Goal: Task Accomplishment & Management: Use online tool/utility

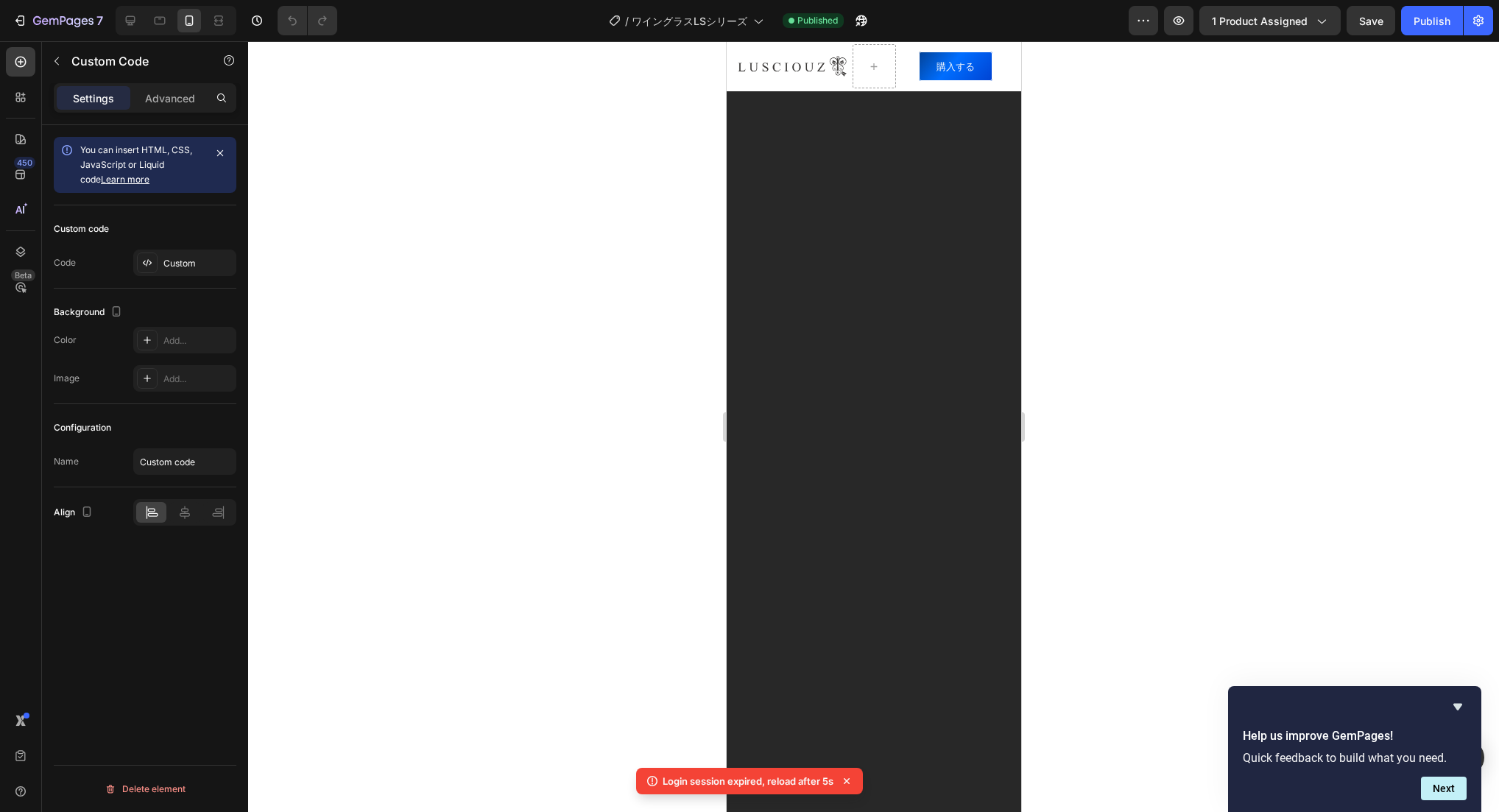
scroll to position [0, 613]
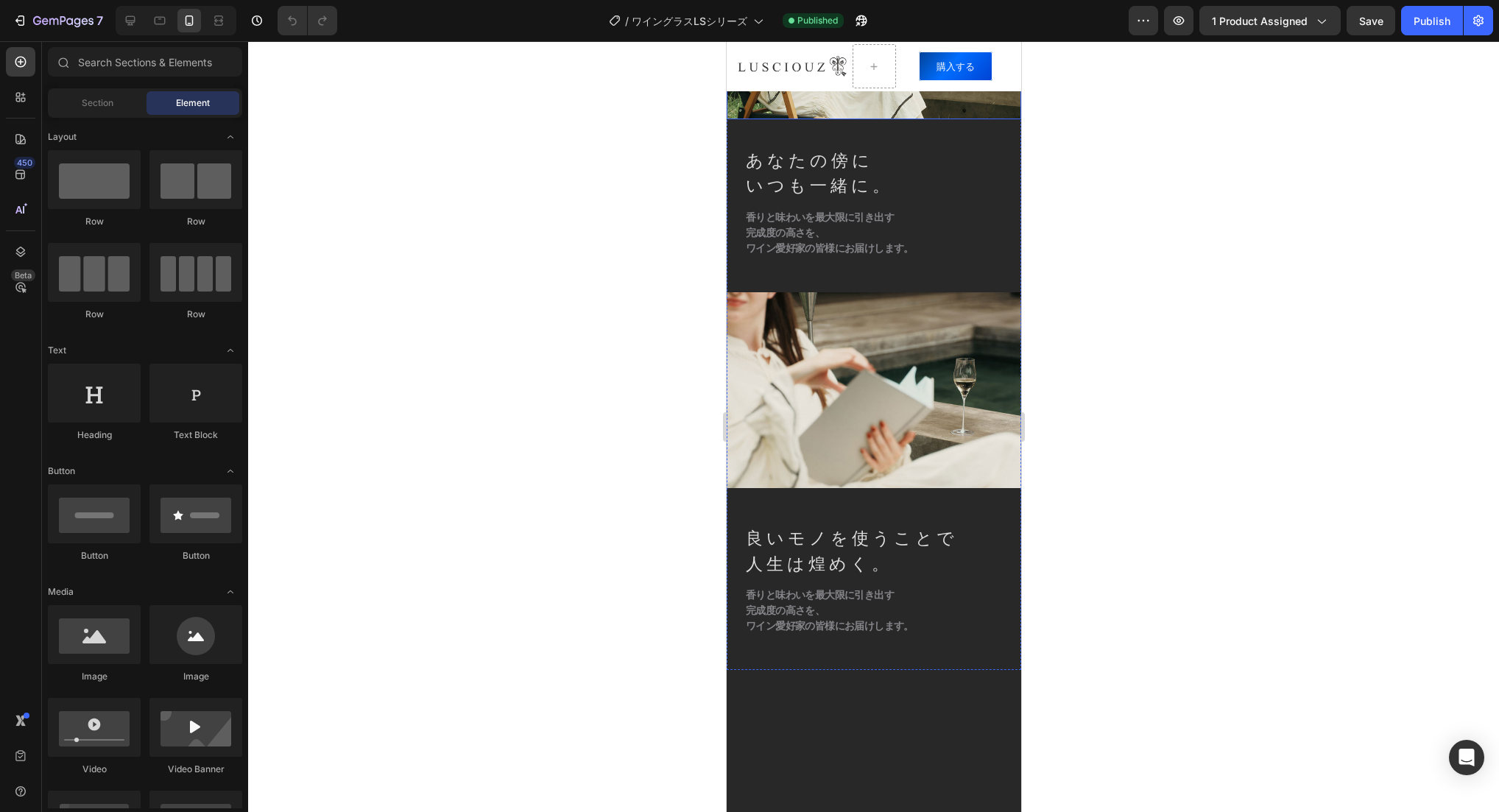
scroll to position [809, 0]
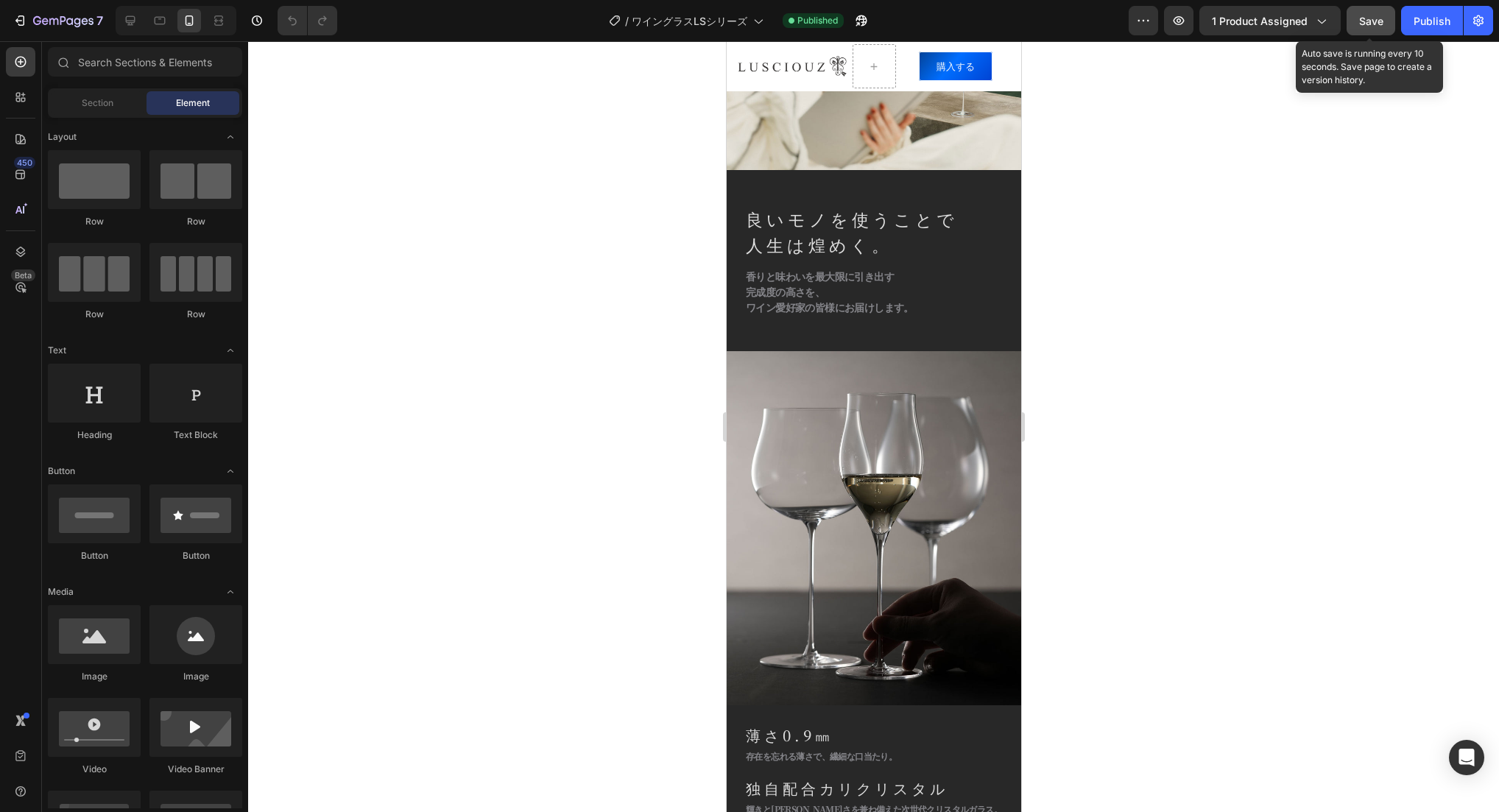
click at [1374, 23] on span "Save" at bounding box center [1372, 21] width 25 height 12
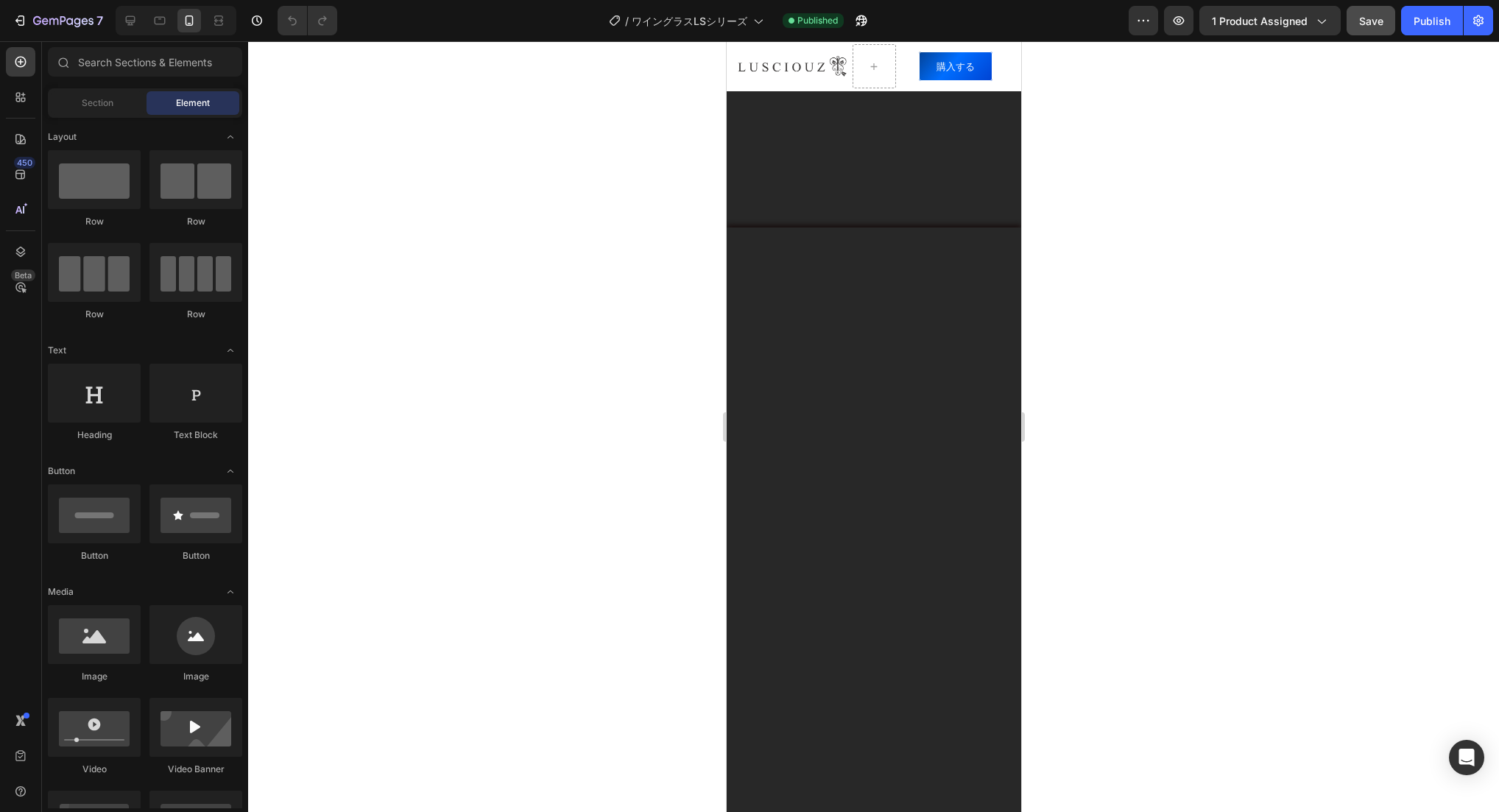
scroll to position [6257, 0]
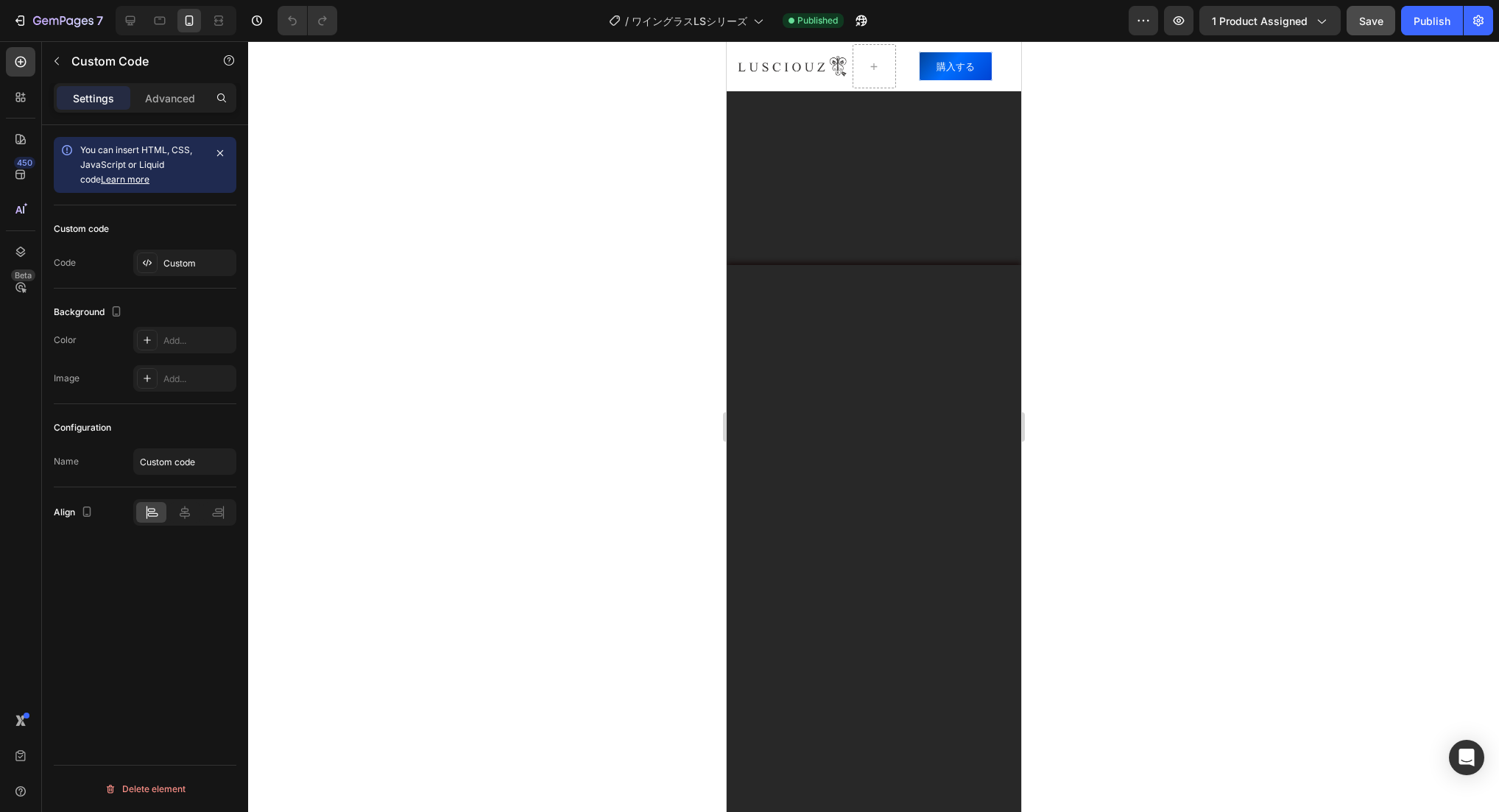
scroll to position [6183, 0]
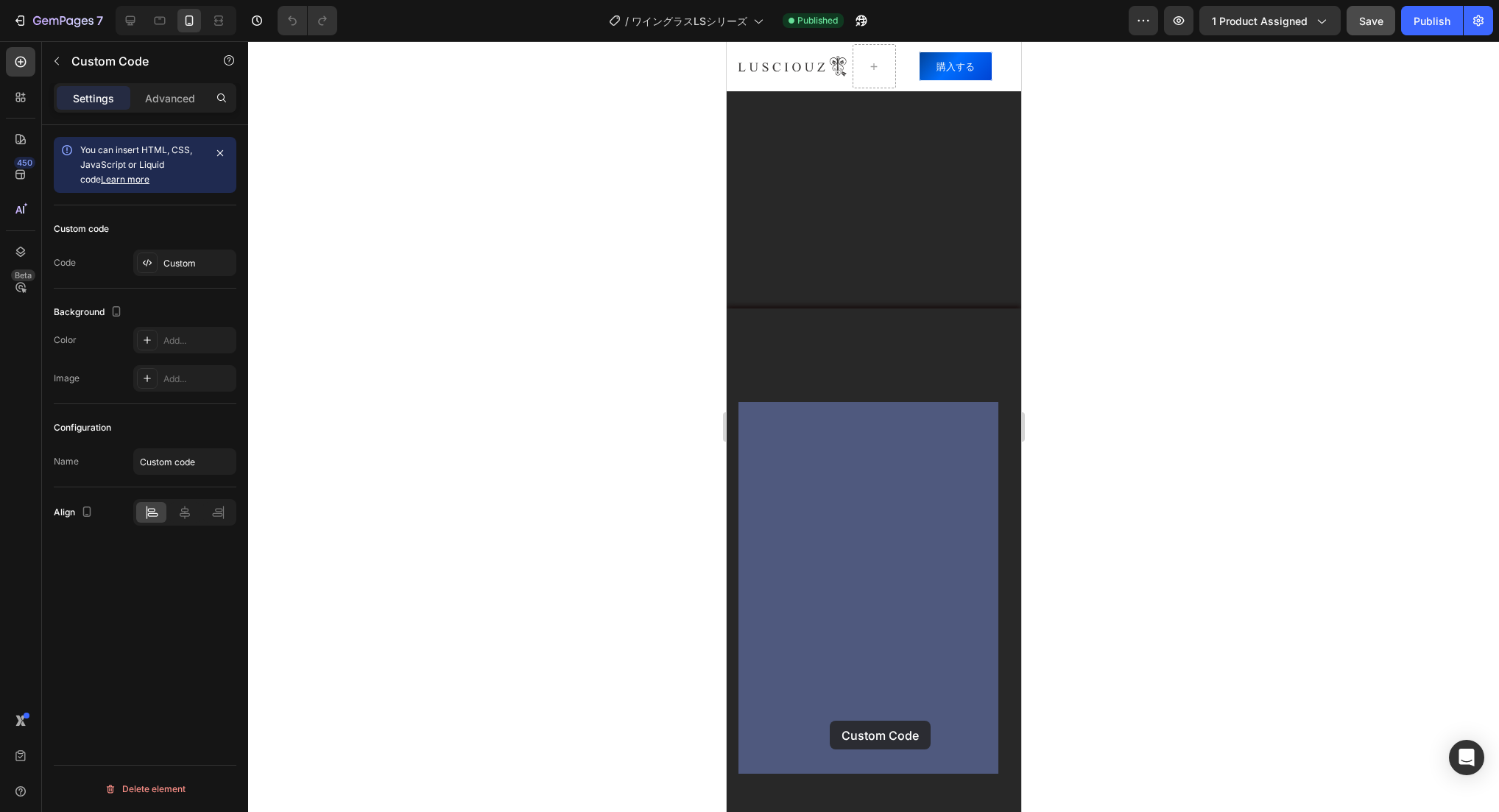
drag, startPoint x: 846, startPoint y: 721, endPoint x: 829, endPoint y: 721, distance: 17.0
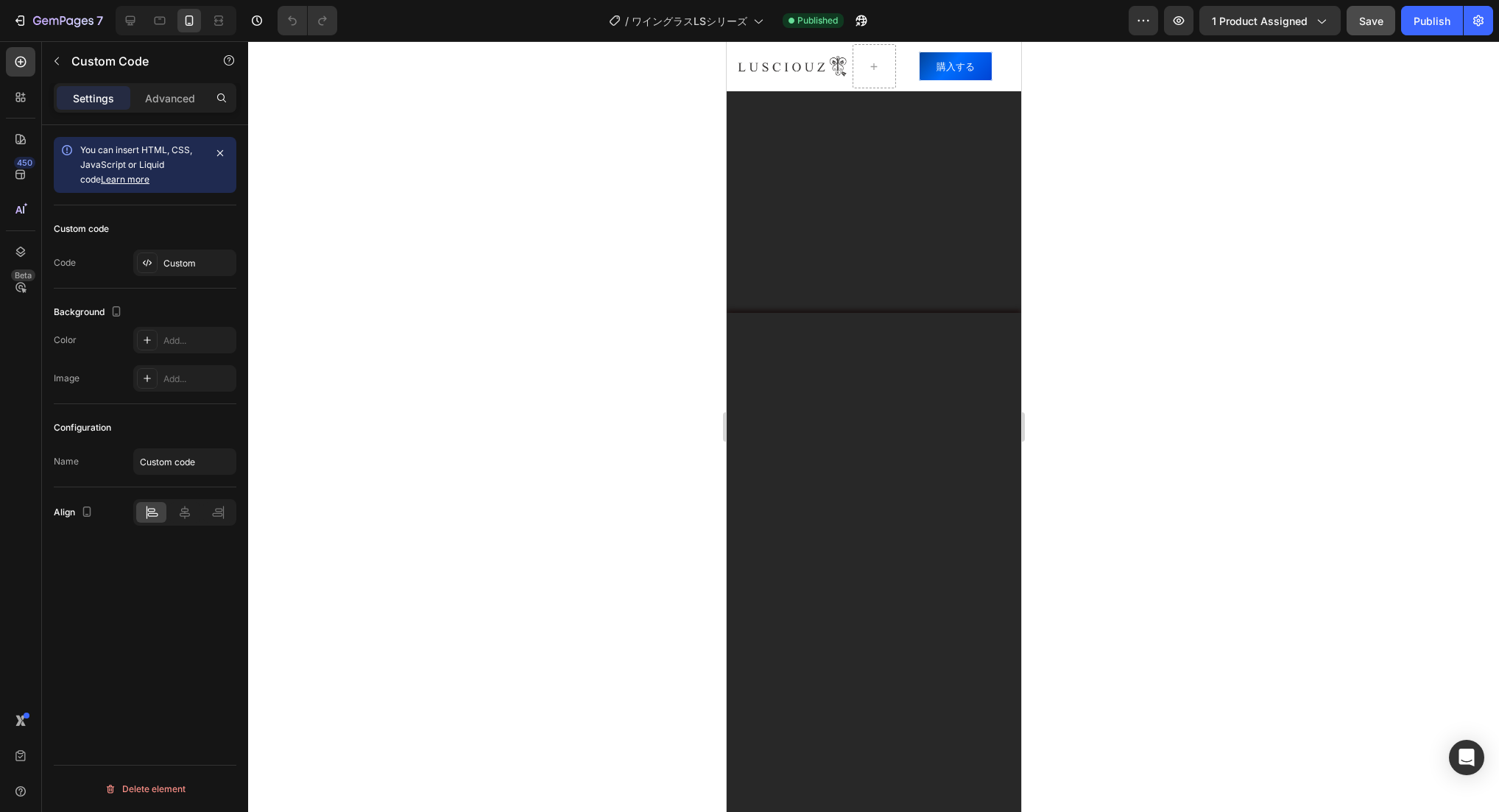
scroll to position [6109, 0]
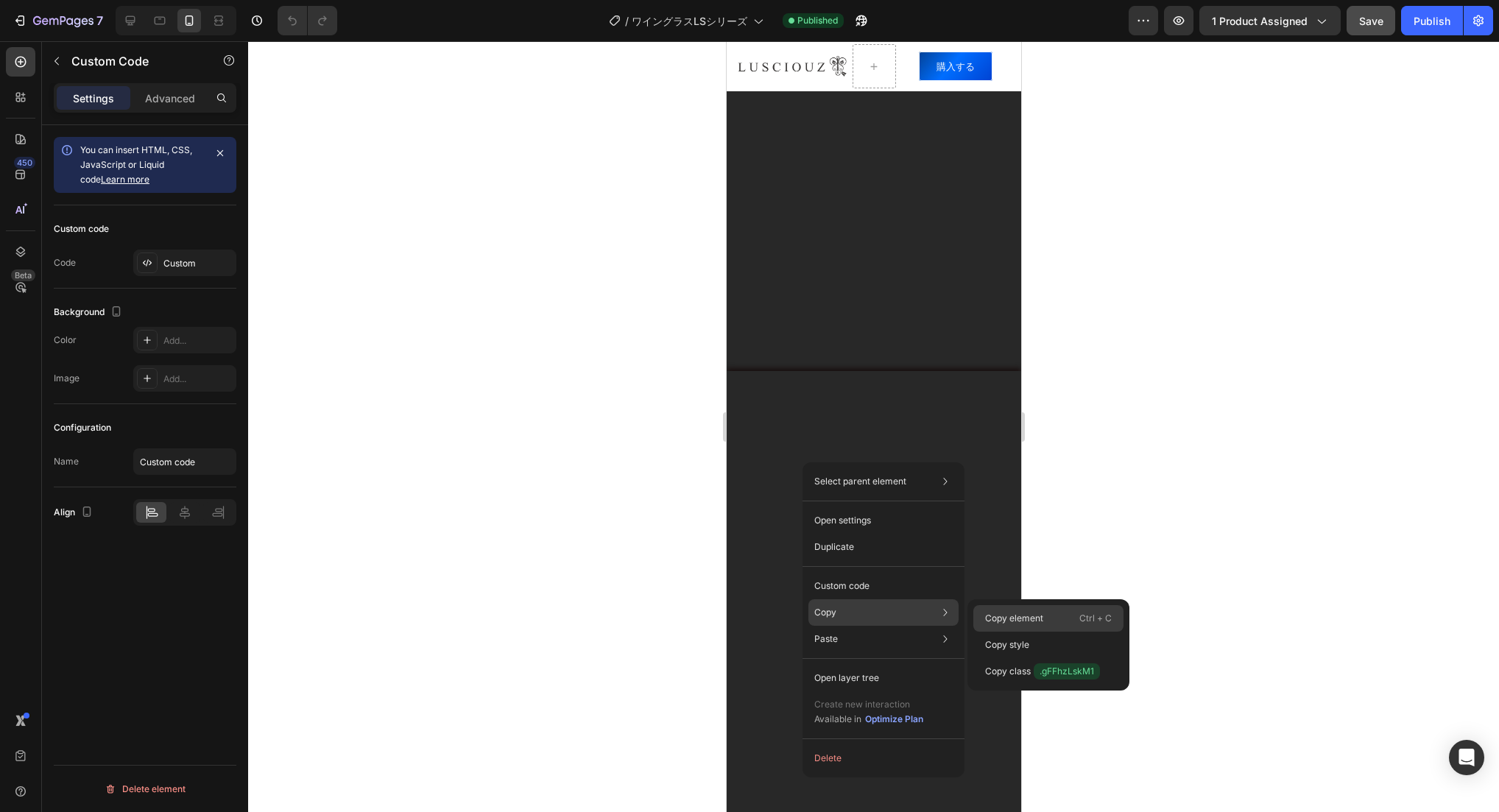
click at [1049, 614] on div "Copy element Ctrl + C" at bounding box center [1048, 619] width 150 height 26
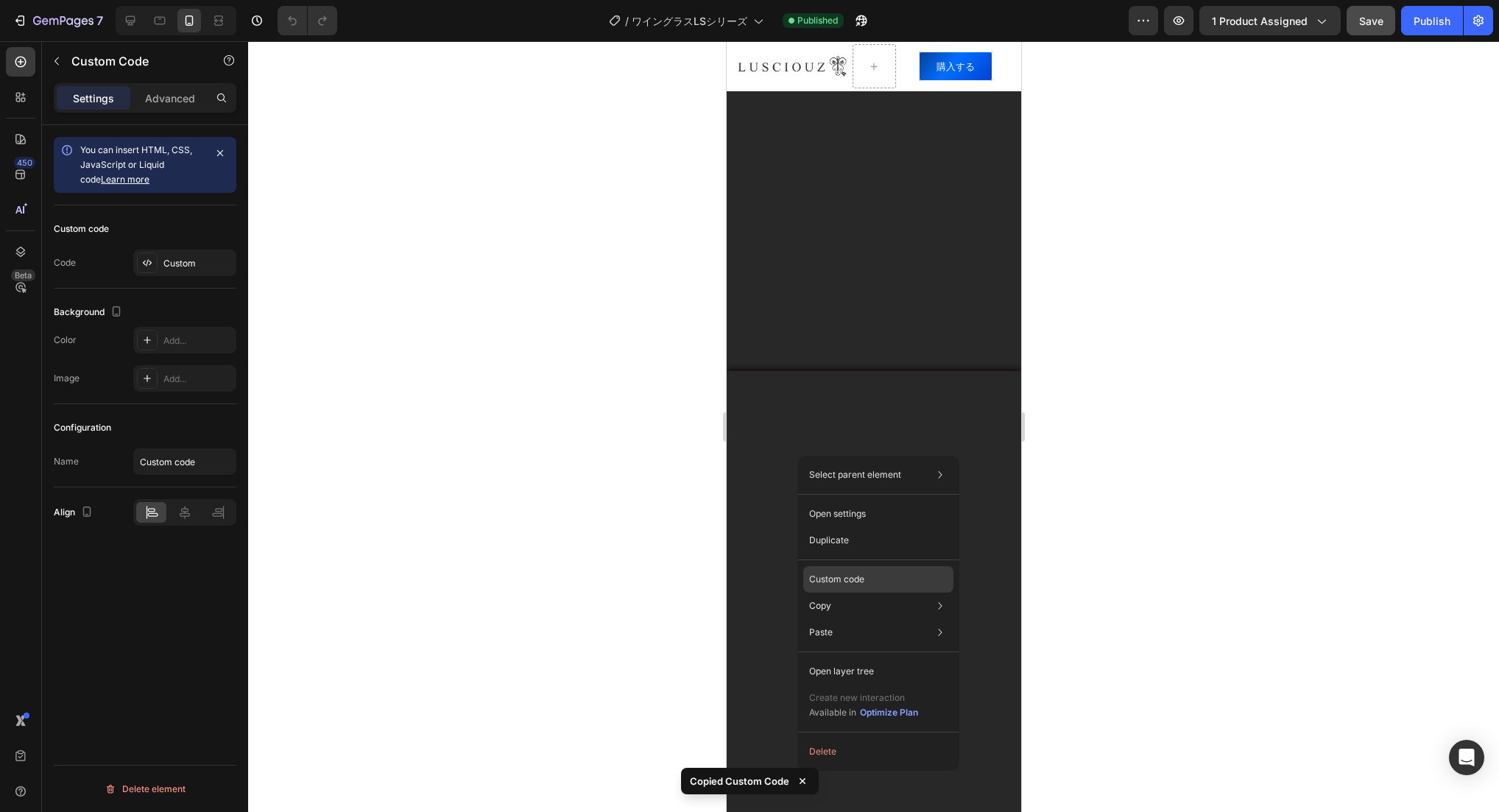
click at [859, 581] on p "Custom code" at bounding box center [837, 579] width 55 height 13
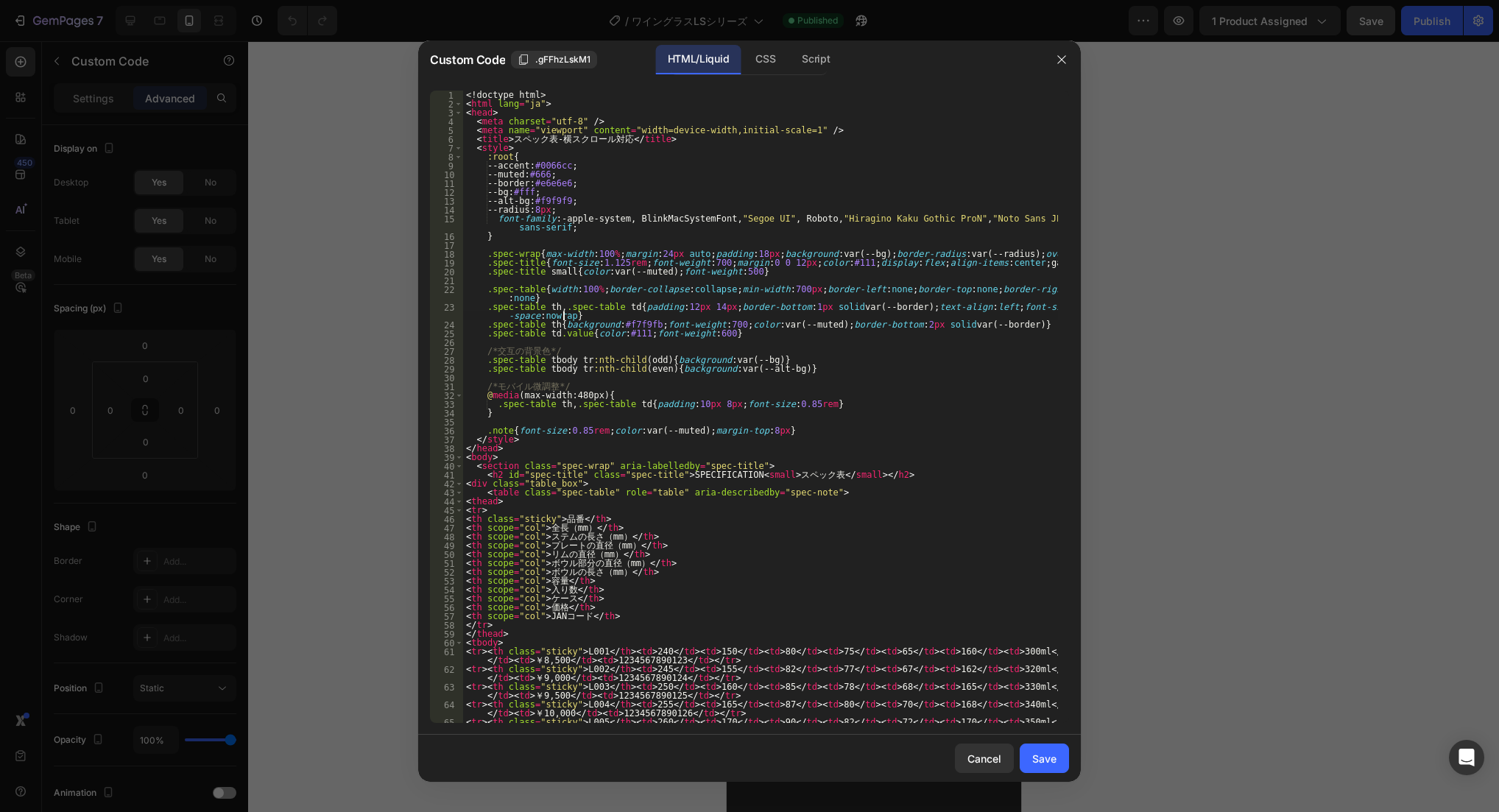
click at [688, 313] on div "<! doctype html > < html lang = "ja" > < head > < meta charset = "utf-8" /> < m…" at bounding box center [760, 420] width 595 height 659
type textarea "</html>"
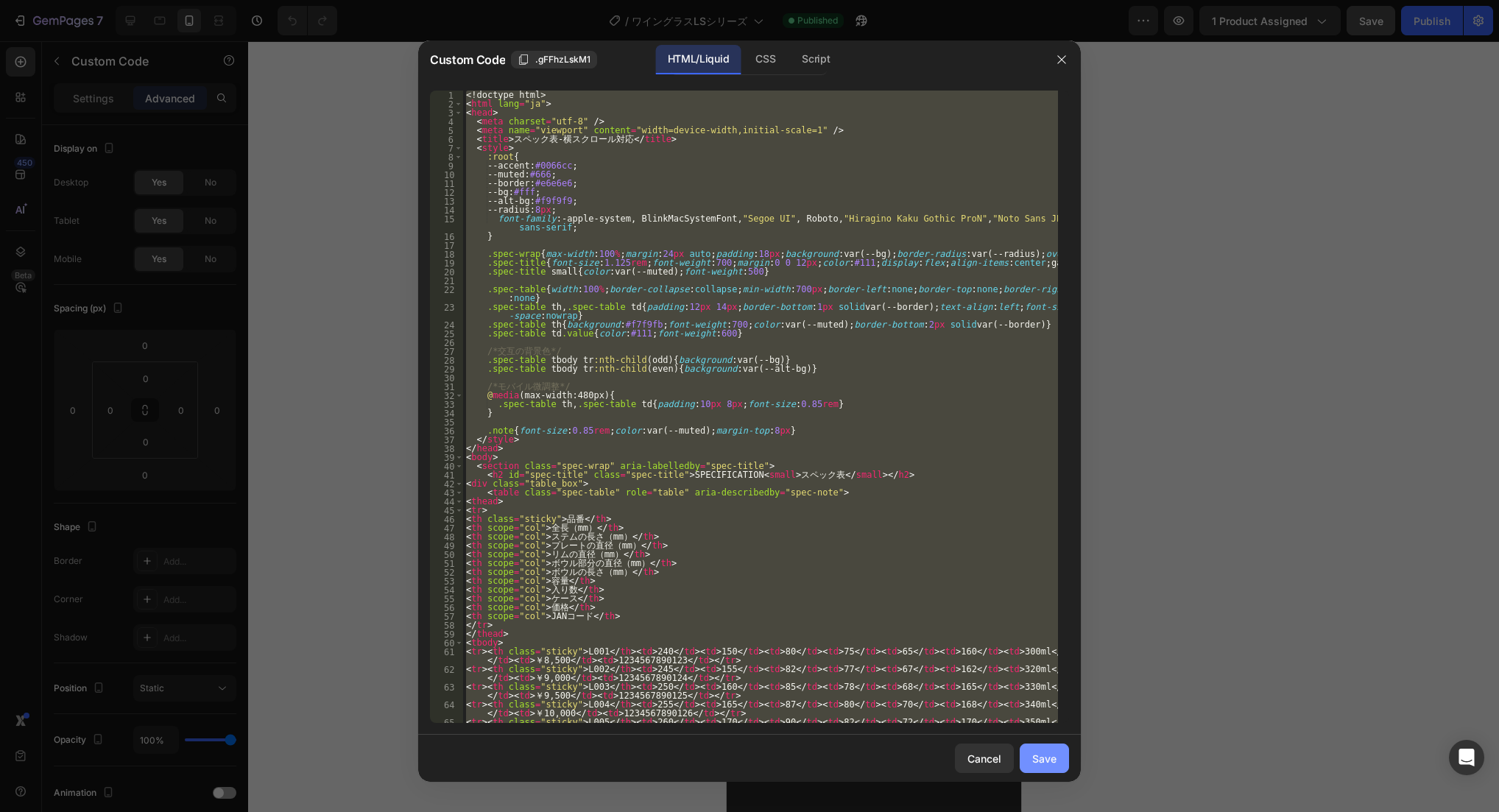
click at [1045, 761] on div "Save" at bounding box center [1044, 758] width 25 height 16
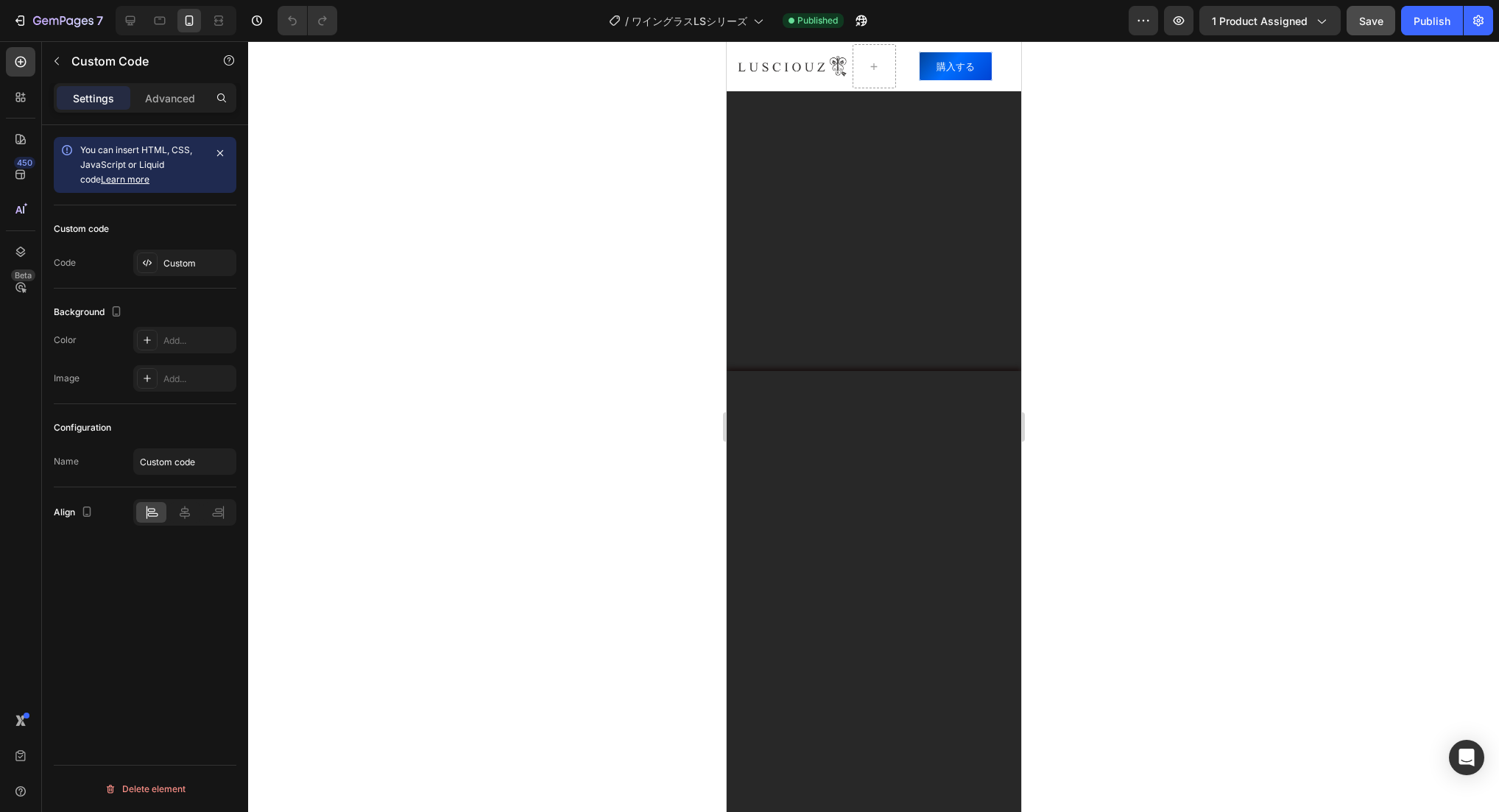
drag, startPoint x: 338, startPoint y: 419, endPoint x: 627, endPoint y: 504, distance: 301.2
click at [338, 419] on div at bounding box center [873, 426] width 1251 height 771
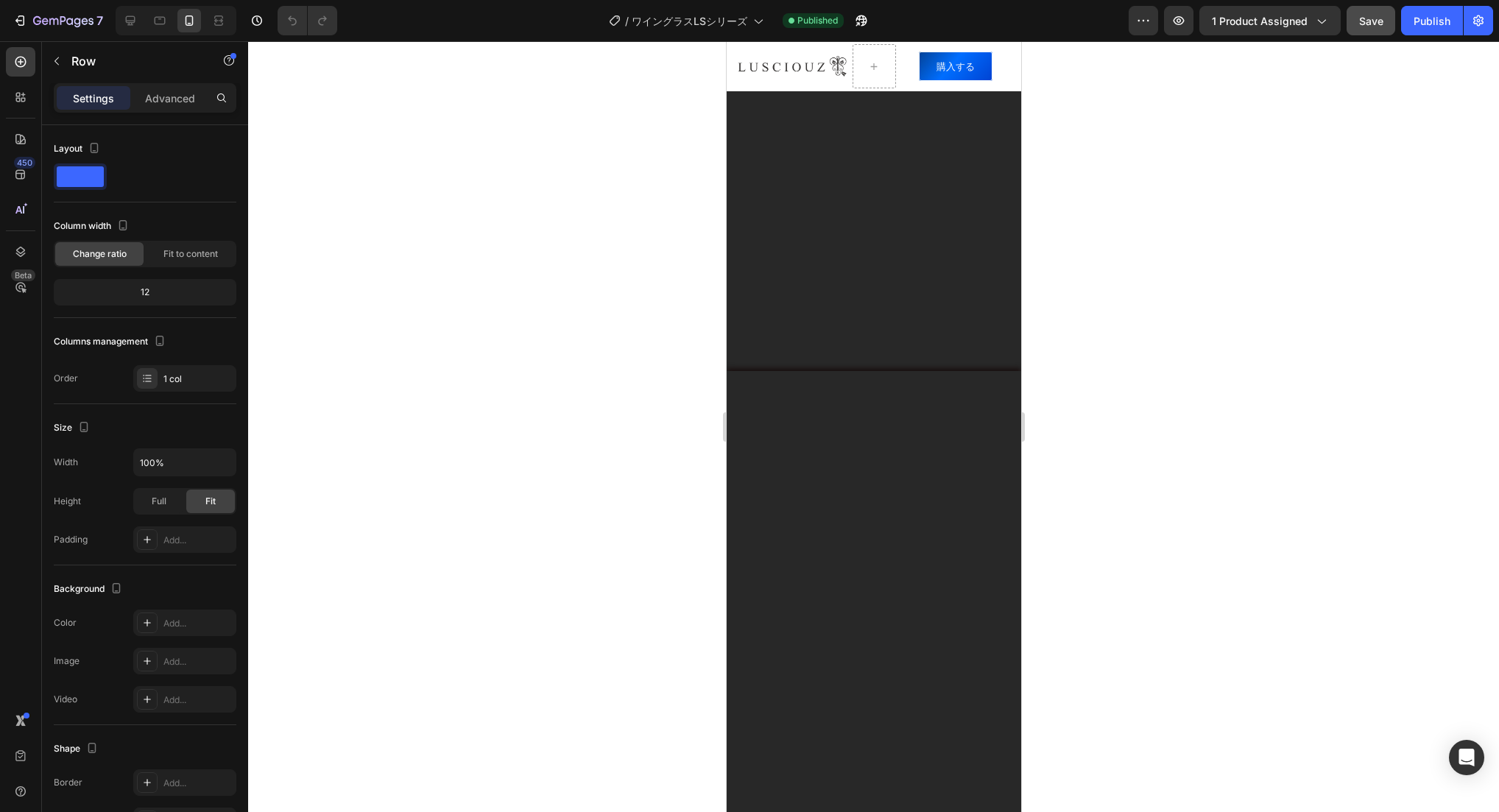
click at [196, 621] on div "282828" at bounding box center [185, 623] width 43 height 13
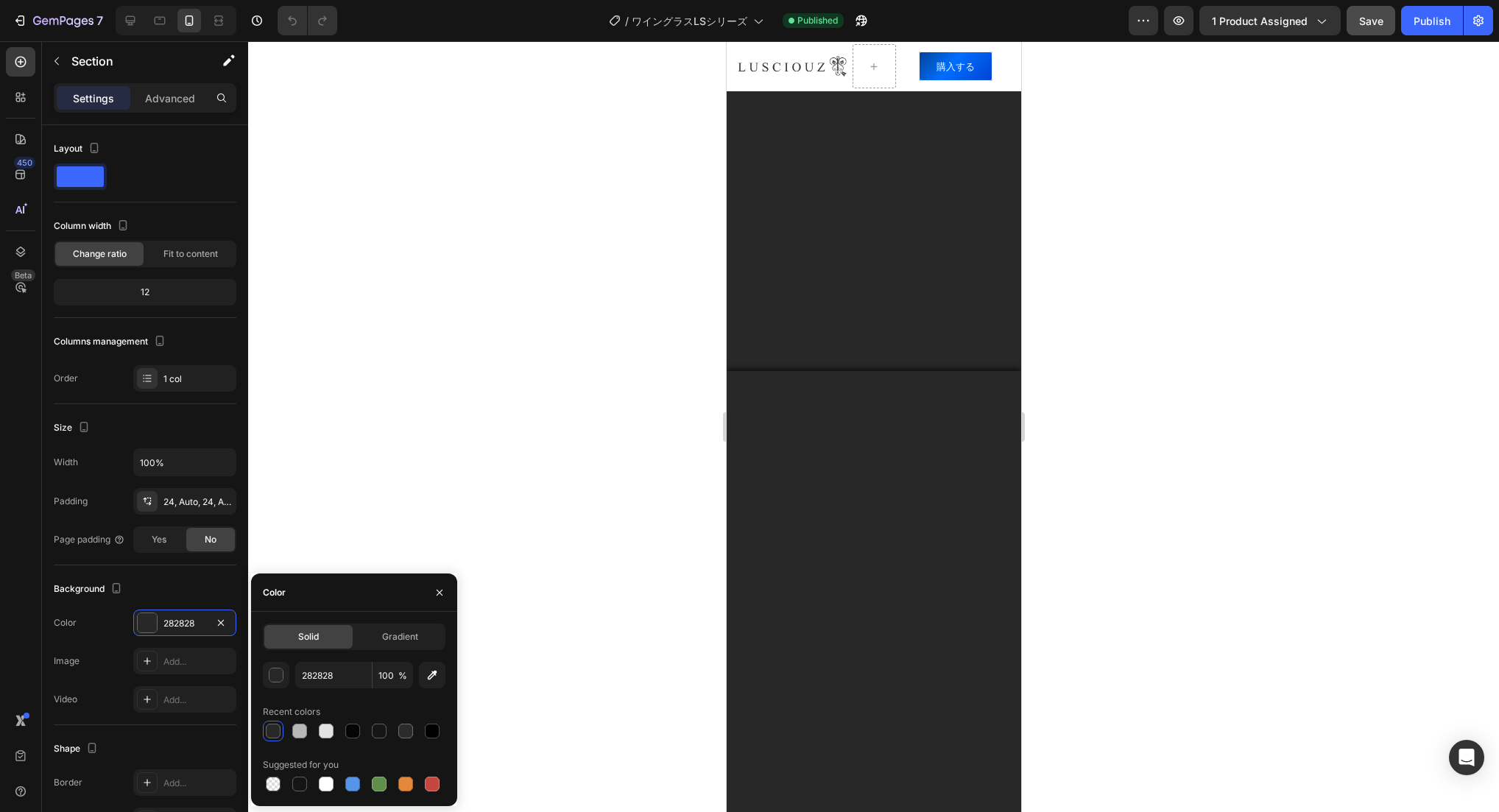
drag, startPoint x: 327, startPoint y: 281, endPoint x: 348, endPoint y: 291, distance: 23.3
click at [327, 281] on div at bounding box center [873, 426] width 1251 height 771
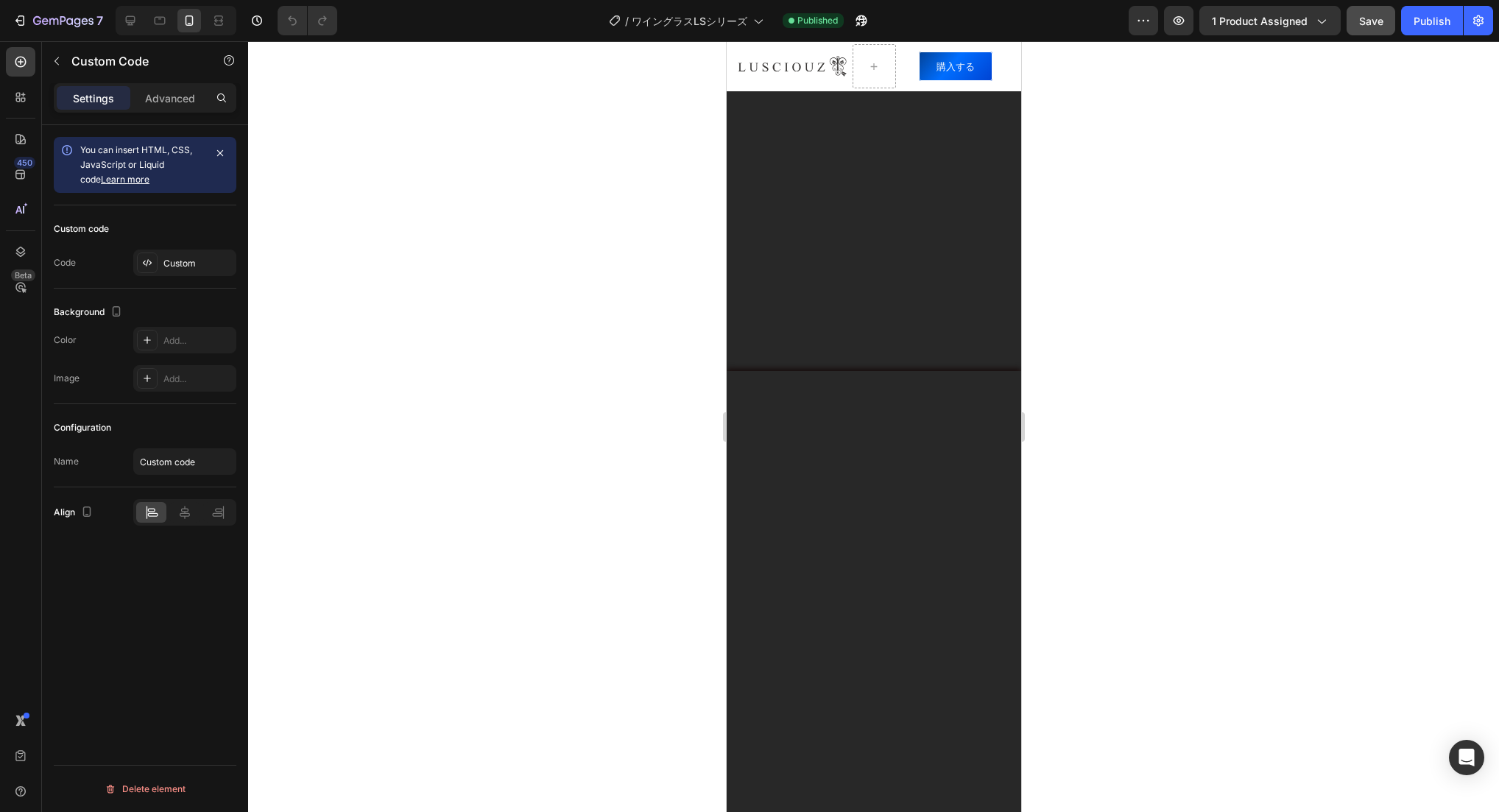
click at [846, 587] on p "Custom code" at bounding box center [824, 584] width 55 height 13
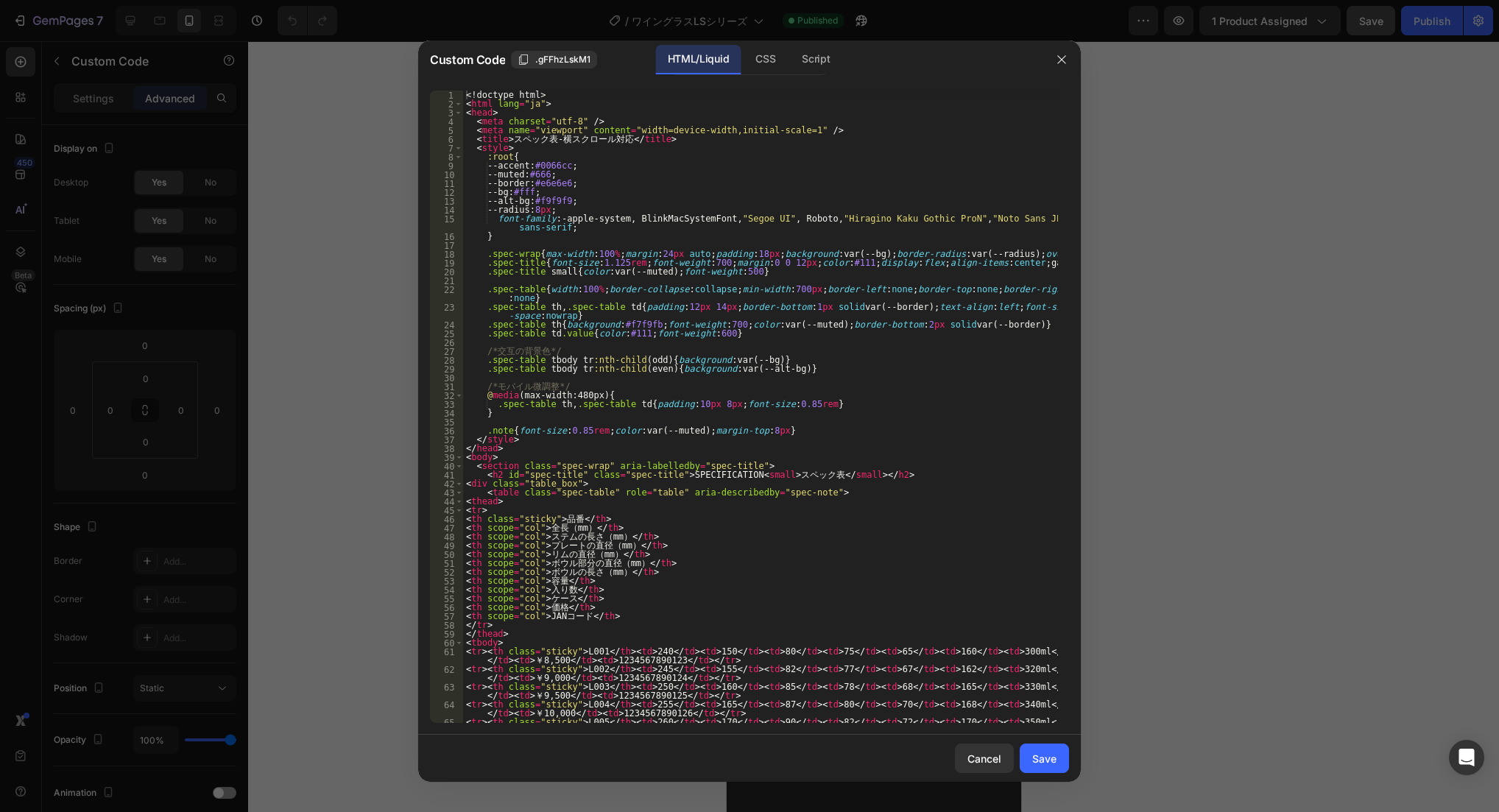
drag, startPoint x: 293, startPoint y: 344, endPoint x: 302, endPoint y: 344, distance: 9.0
click at [293, 344] on div at bounding box center [749, 406] width 1499 height 812
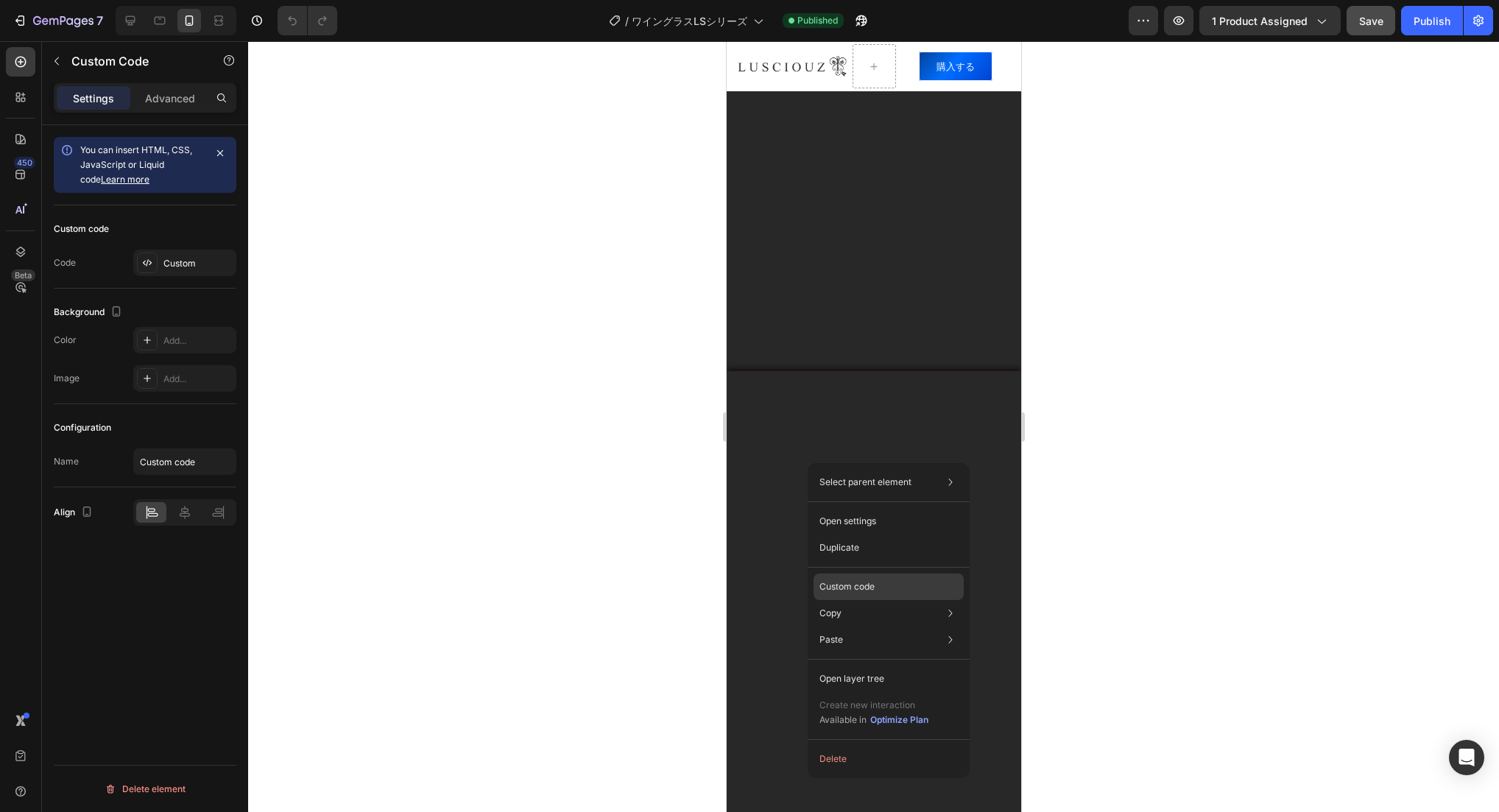
click at [884, 594] on div "Custom code" at bounding box center [889, 586] width 150 height 26
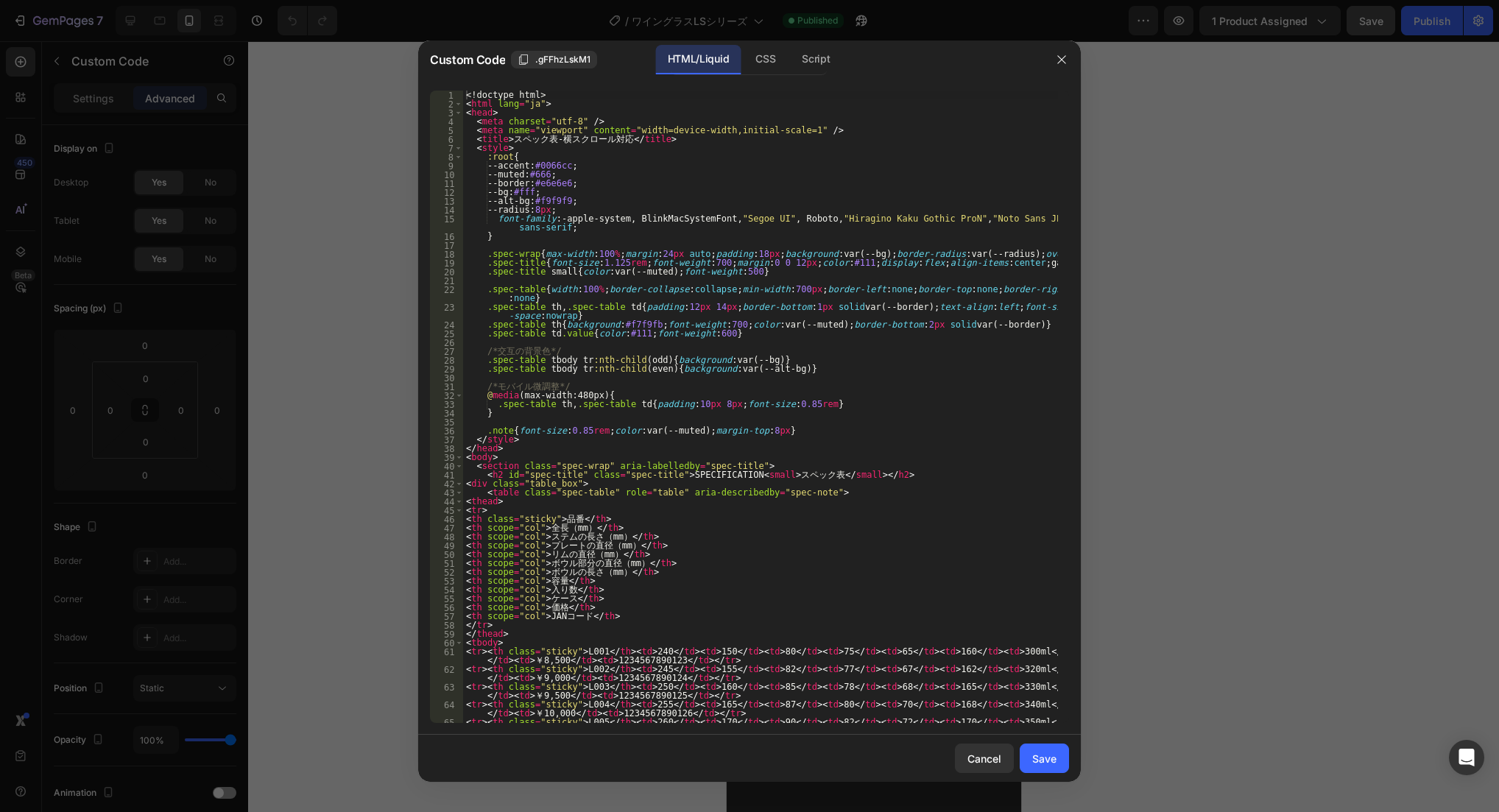
click at [551, 308] on div "<! doctype html > < html lang = "ja" > < head > < meta charset = "utf-8" /> < m…" at bounding box center [760, 420] width 595 height 659
click at [510, 485] on div "<! doctype html > < html lang = "ja" > < head > < meta charset = "utf-8" /> < m…" at bounding box center [760, 420] width 595 height 659
drag, startPoint x: 466, startPoint y: 485, endPoint x: 504, endPoint y: 492, distance: 38.6
click at [504, 492] on div "<! doctype html > < html lang = "ja" > < head > < meta charset = "utf-8" /> < m…" at bounding box center [760, 420] width 595 height 659
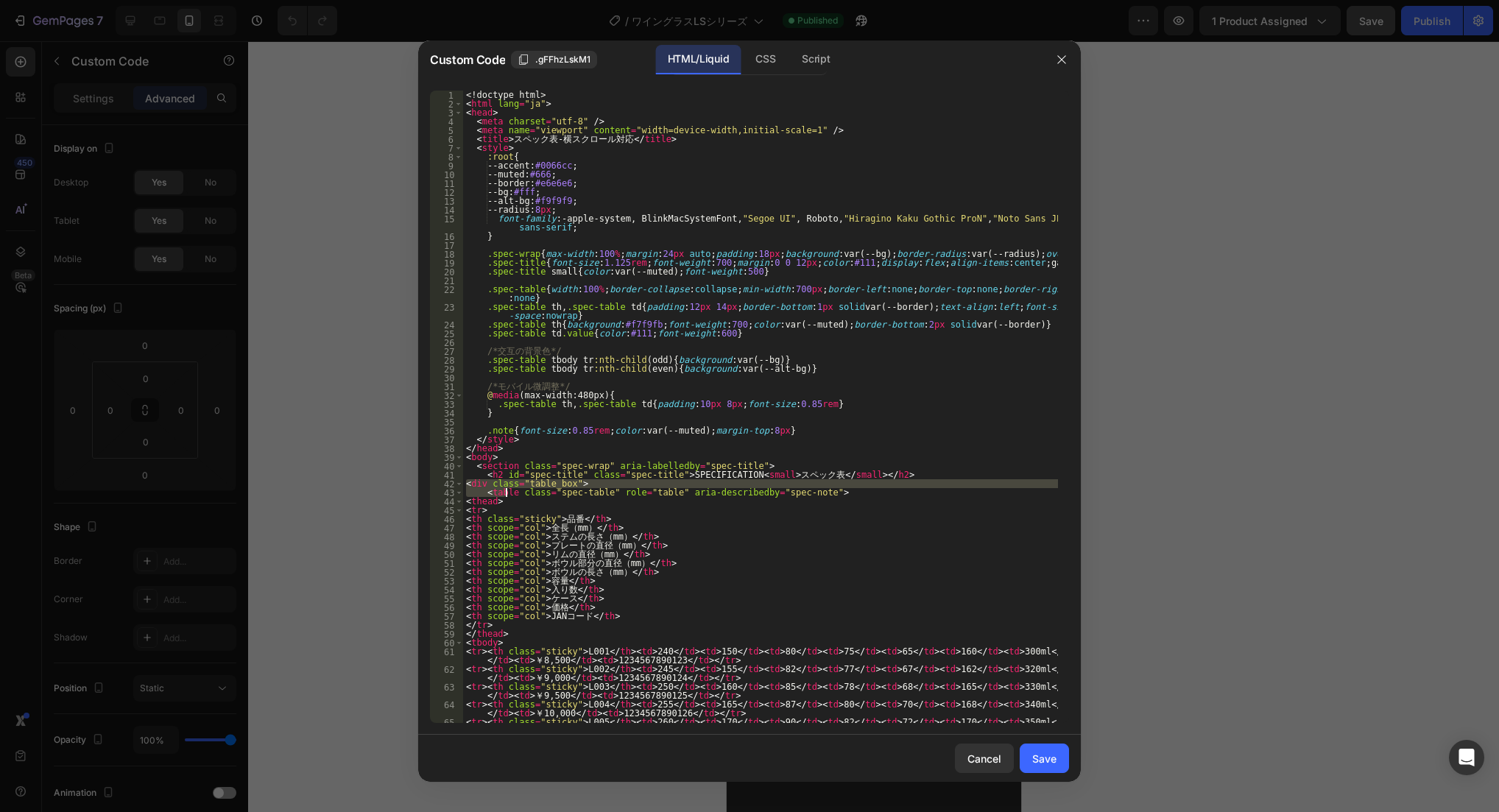
click at [667, 545] on div "<! doctype html > < html lang = "ja" > < head > < meta charset = "utf-8" /> < m…" at bounding box center [760, 420] width 595 height 659
click at [688, 555] on div "<! doctype html > < html lang = "ja" > < head > < meta charset = "utf-8" /> < m…" at bounding box center [760, 420] width 595 height 659
click at [519, 482] on div "<! doctype html > < html lang = "ja" > < head > < meta charset = "utf-8" /> < m…" at bounding box center [760, 420] width 595 height 659
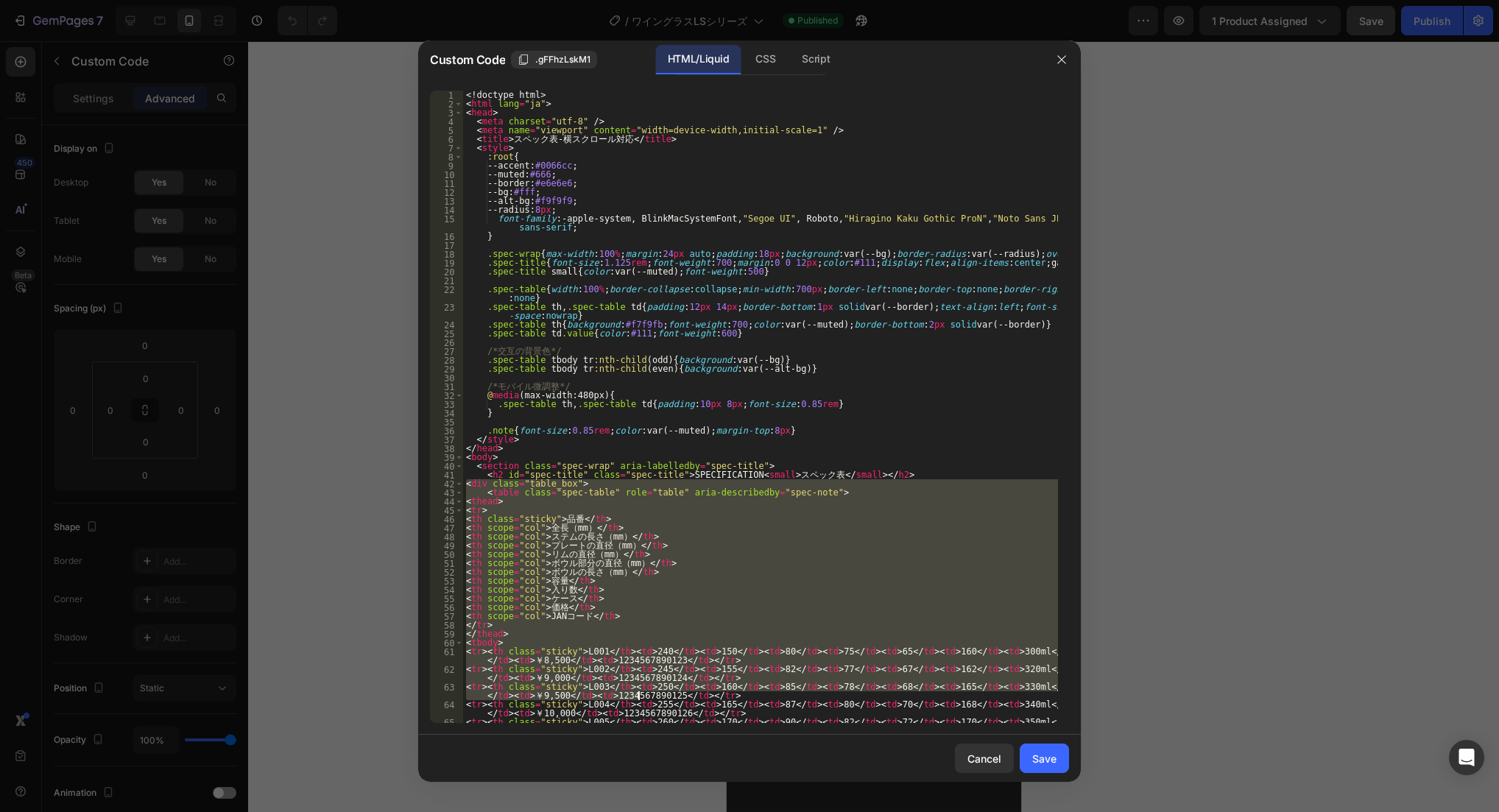
scroll to position [127, 0]
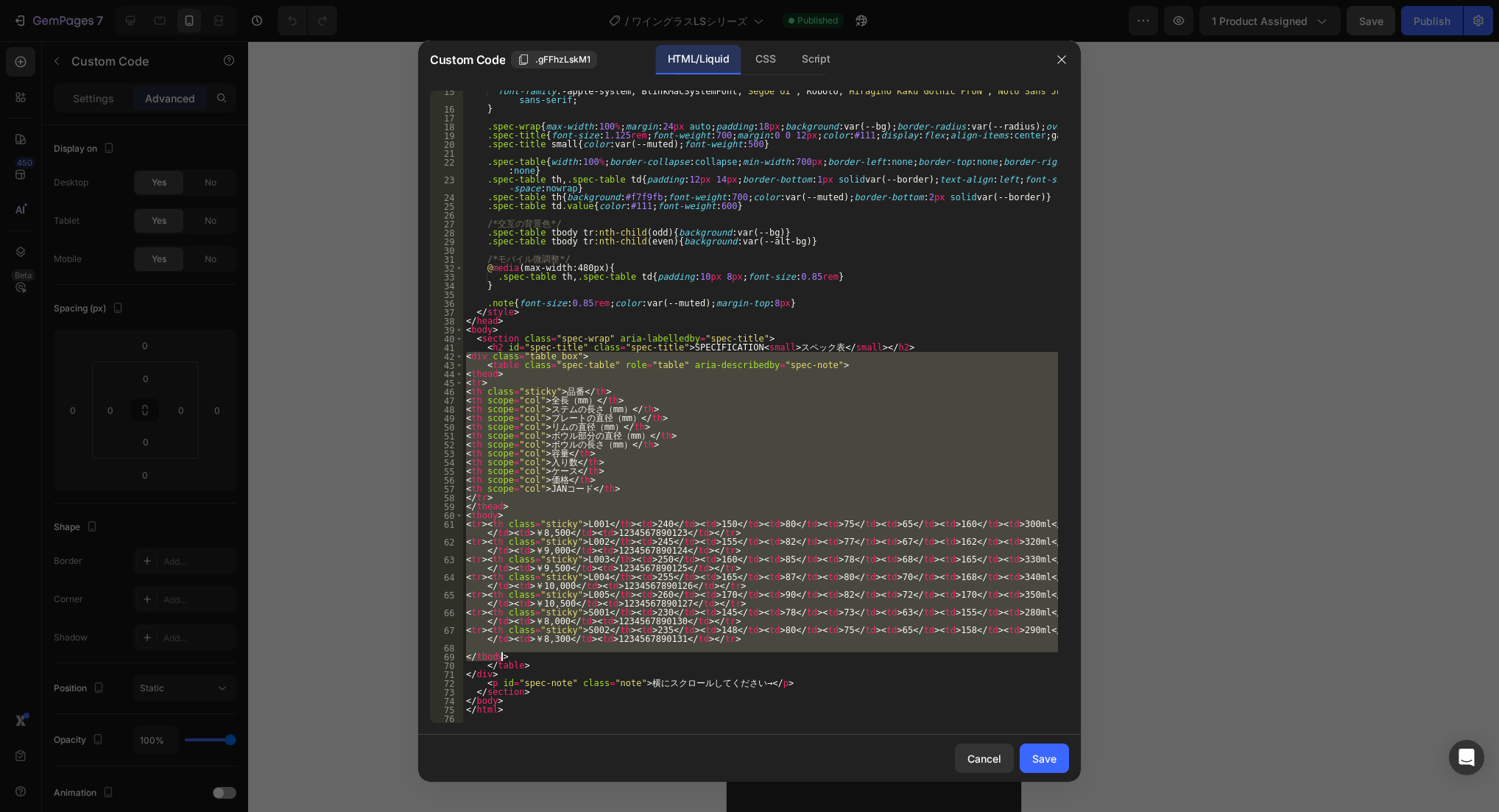
drag, startPoint x: 468, startPoint y: 482, endPoint x: 587, endPoint y: 660, distance: 214.1
click at [587, 660] on div "font-family : -apple-system, BlinkMacSystemFont, " Segoe UI " , Roboto, " Hirag…" at bounding box center [760, 417] width 595 height 659
drag, startPoint x: 524, startPoint y: 664, endPoint x: 443, endPoint y: 358, distance: 316.5
click at [443, 358] on div "</tbody> 15 16 17 18 19 20 21 22 23 24 25 26 27 28 29 30 31 32 33 34 35 36 37 3…" at bounding box center [749, 407] width 639 height 633
type textarea "<div class="table_box"> <table class="spec-table" role="table" aria-describedby…"
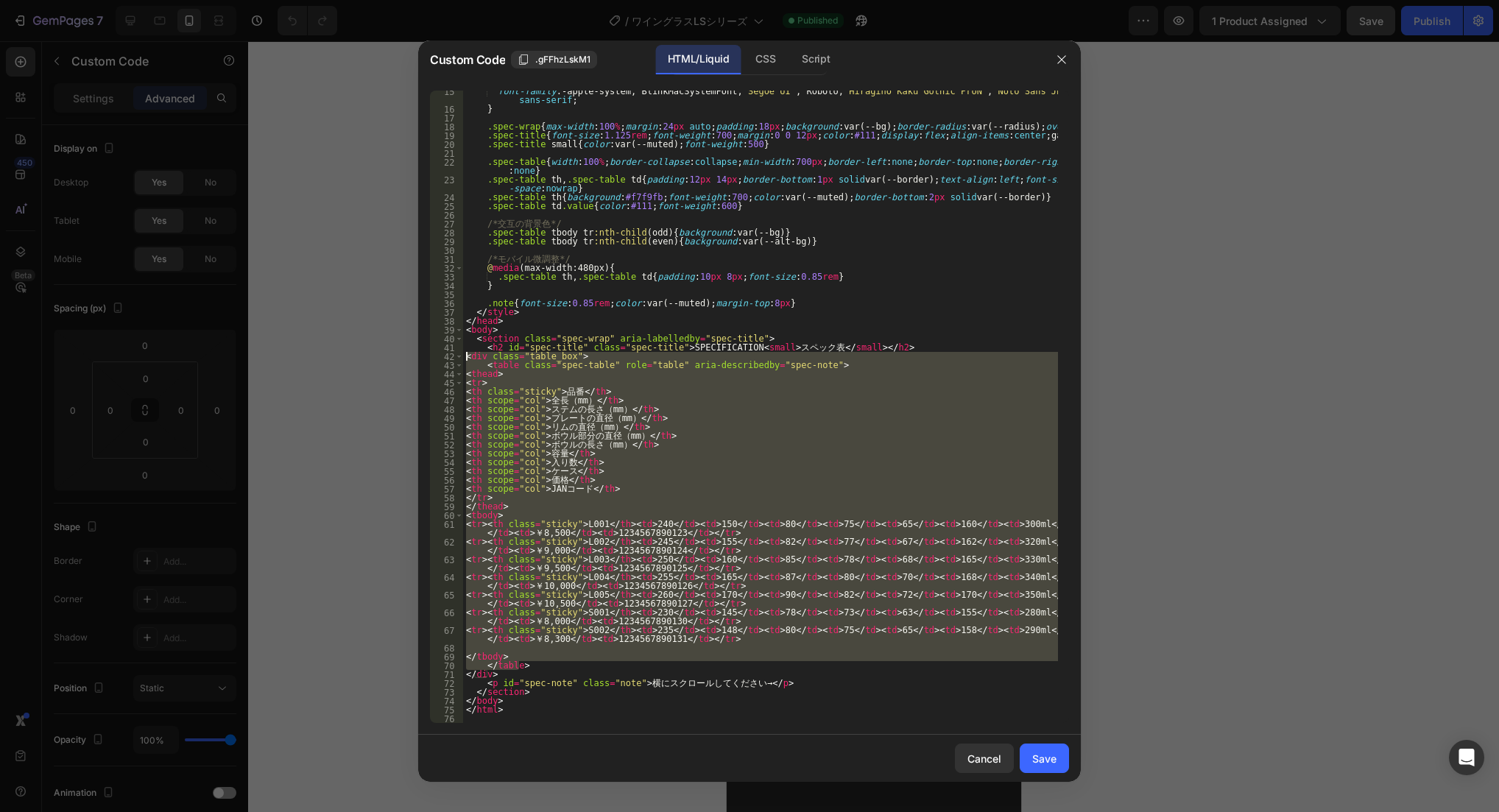
paste textarea
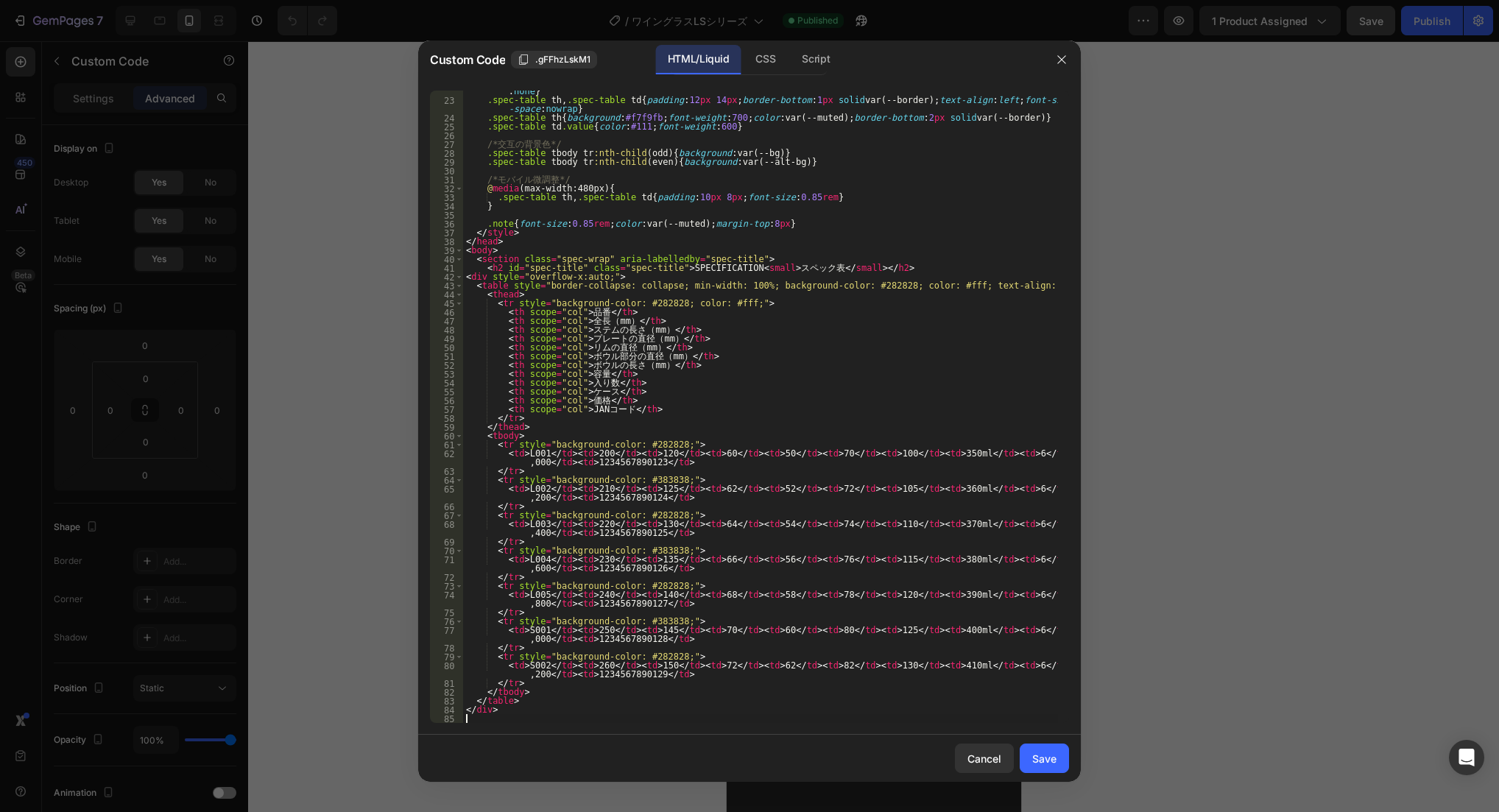
scroll to position [207, 0]
click at [1045, 759] on div "Save" at bounding box center [1044, 758] width 25 height 16
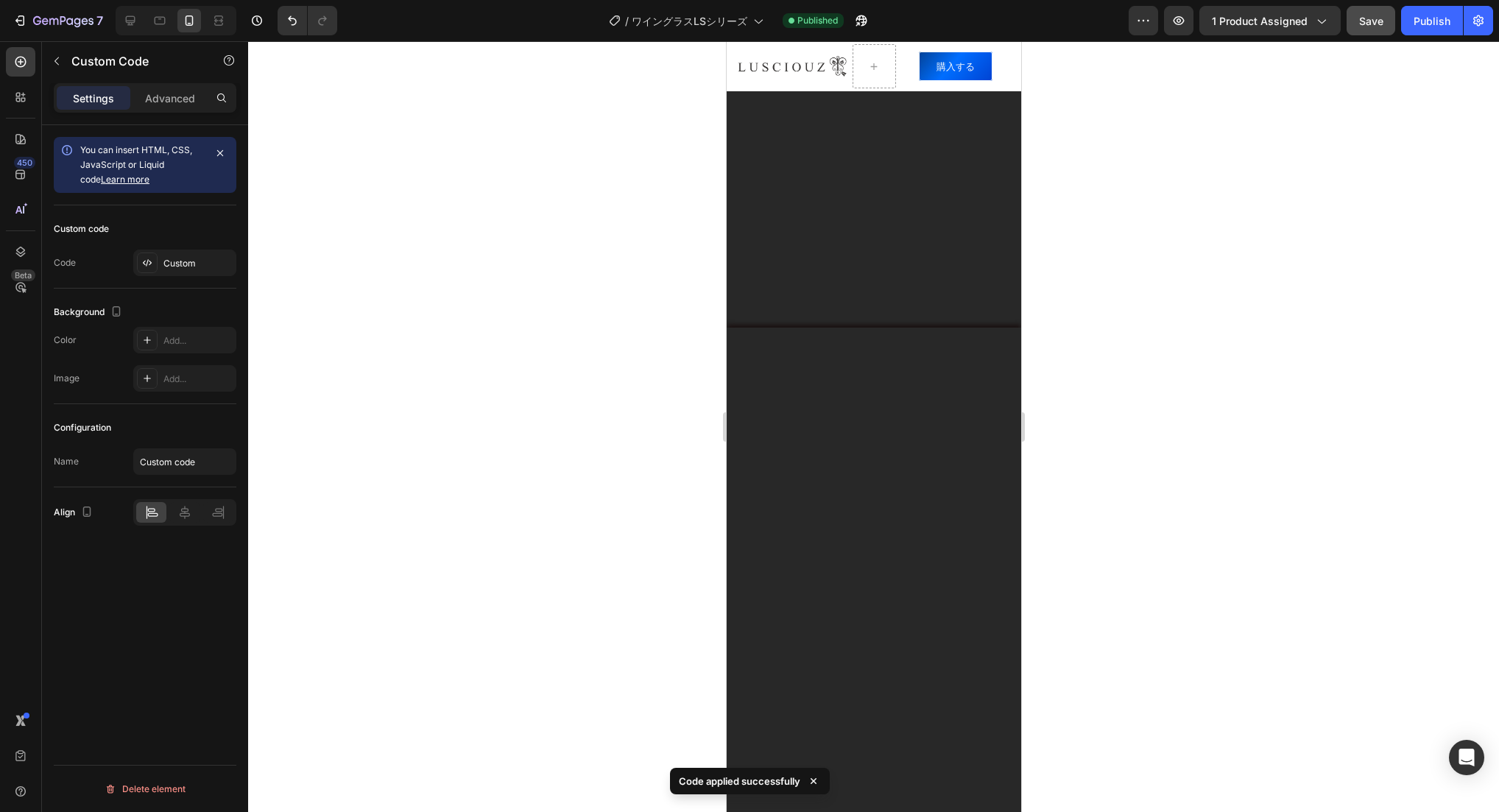
scroll to position [0, 0]
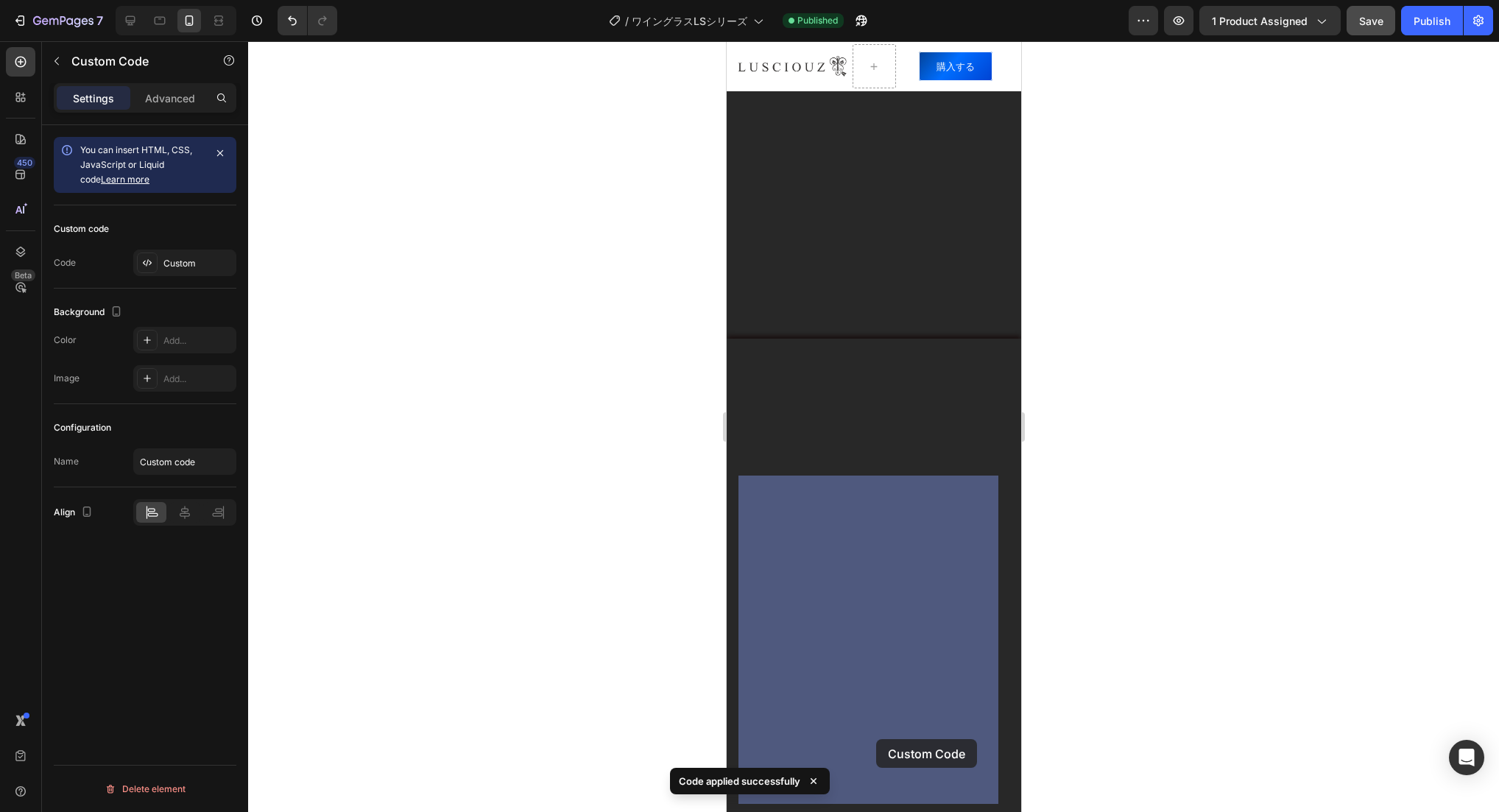
drag, startPoint x: 823, startPoint y: 745, endPoint x: 850, endPoint y: 739, distance: 27.7
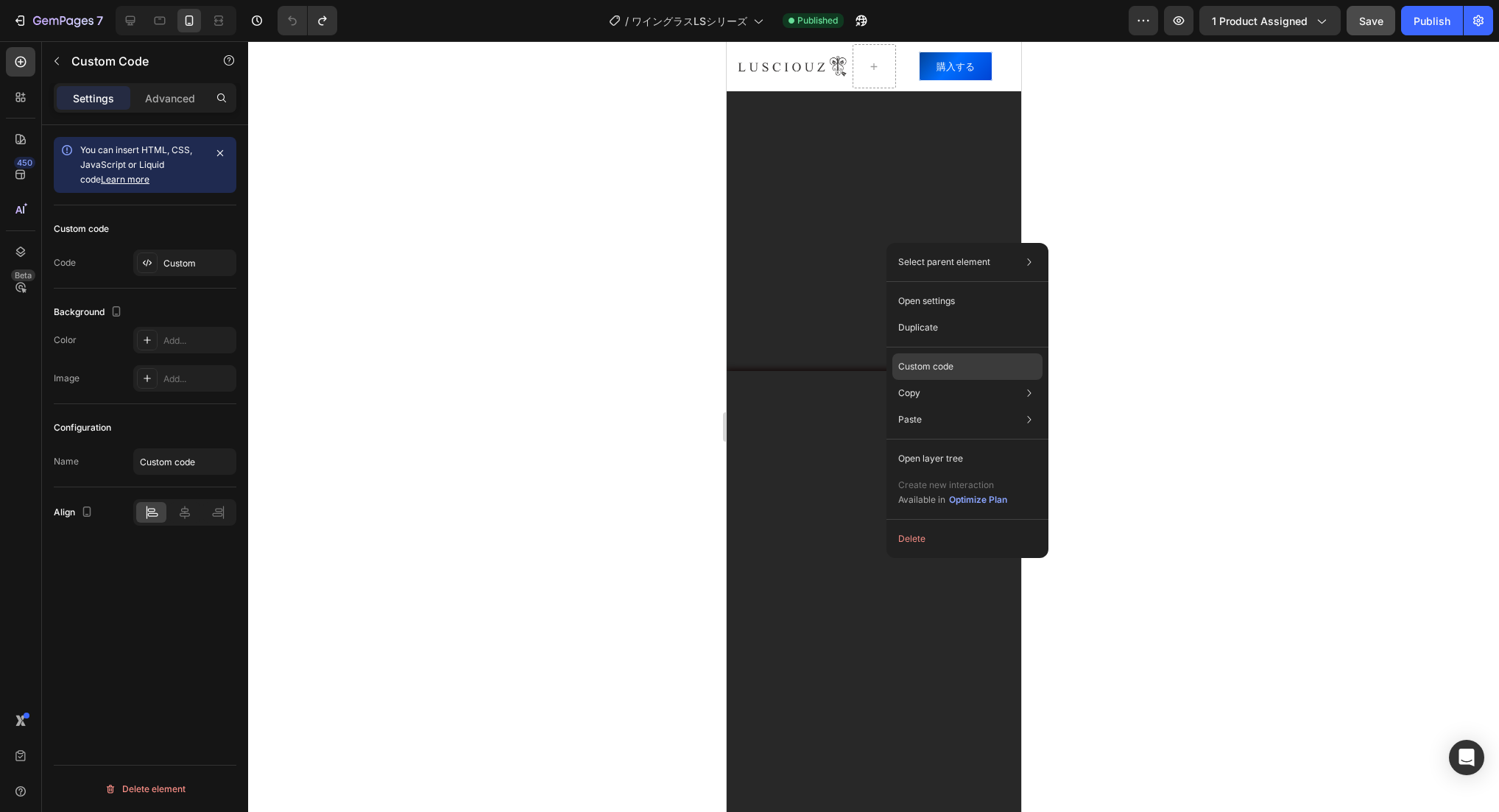
click at [972, 369] on div "Custom code" at bounding box center [967, 366] width 150 height 26
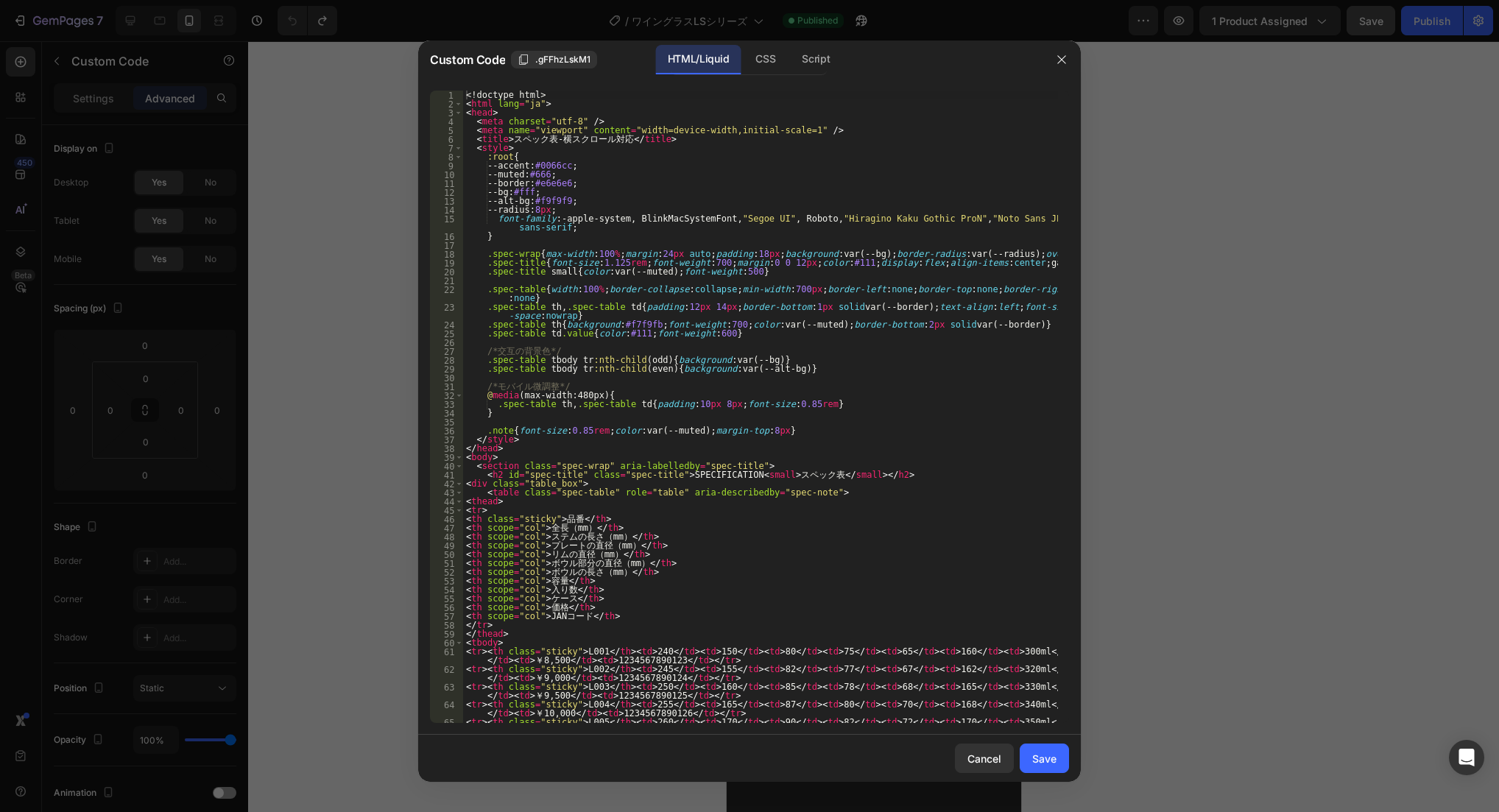
click at [609, 569] on div "<! doctype html > < html lang = "ja" > < head > < meta charset = "utf-8" /> < m…" at bounding box center [760, 420] width 595 height 659
drag, startPoint x: 513, startPoint y: 492, endPoint x: 777, endPoint y: 494, distance: 264.0
click at [777, 494] on div "<! doctype html > < html lang = "ja" > < head > < meta charset = "utf-8" /> < m…" at bounding box center [760, 420] width 595 height 659
click at [646, 489] on div "<! doctype html > < html lang = "ja" > < head > < meta charset = "utf-8" /> < m…" at bounding box center [760, 407] width 595 height 633
click at [777, 495] on div "<! doctype html > < html lang = "ja" > < head > < meta charset = "utf-8" /> < m…" at bounding box center [760, 420] width 595 height 659
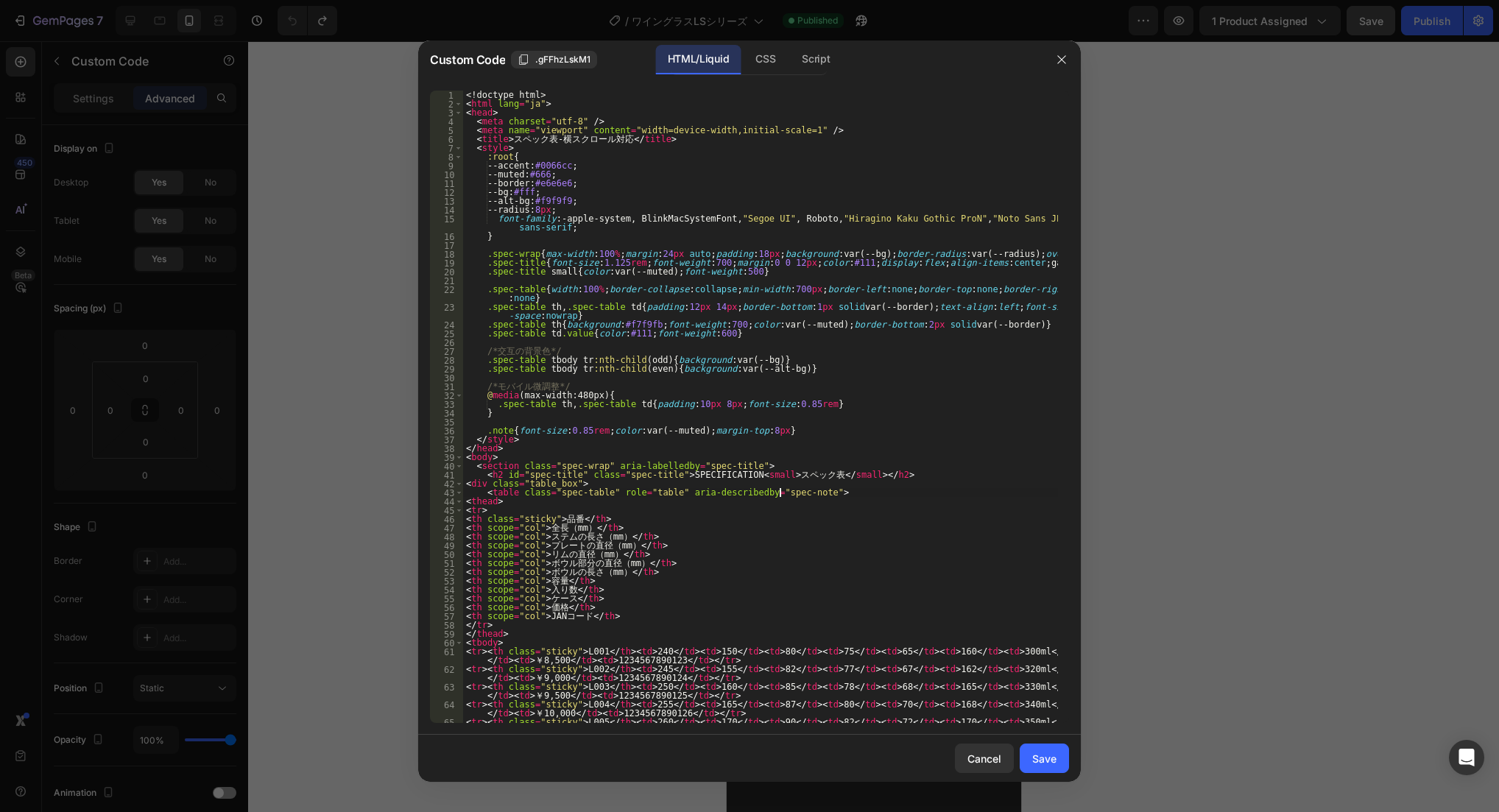
click at [778, 494] on div "<! doctype html > < html lang = "ja" > < head > < meta charset = "utf-8" /> < m…" at bounding box center [760, 420] width 595 height 659
paste textarea "style="background-color: #282828; color: #fff;""
type textarea "<table class="spec-table" role="table" aria-describedby="spec-note"style="backg…"
click at [780, 496] on div "<! doctype html > < html lang = "ja" > < head > < meta charset = "utf-8" /> < m…" at bounding box center [760, 420] width 595 height 659
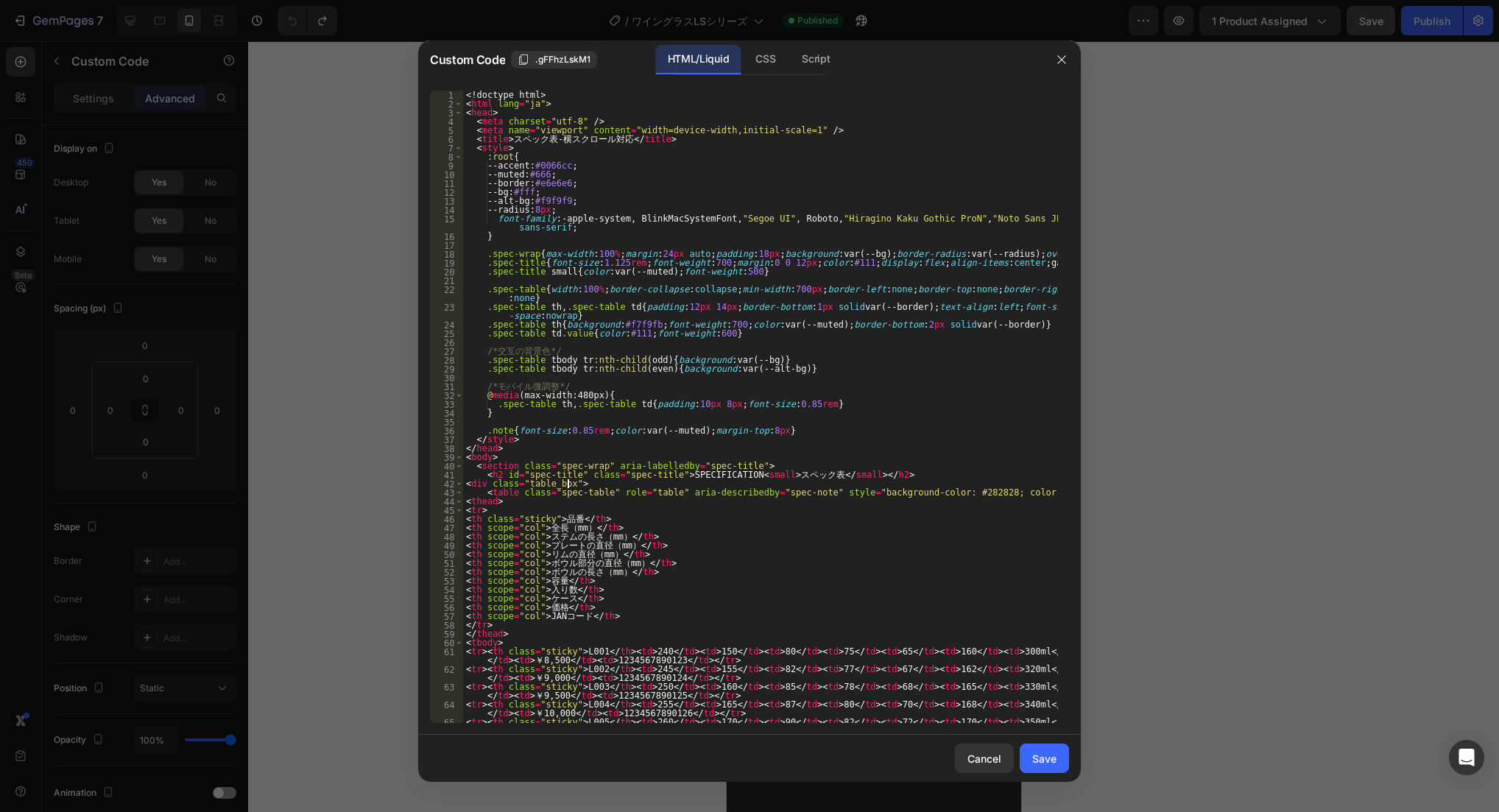
click at [792, 482] on div "<! doctype html > < html lang = "ja" > < head > < meta charset = "utf-8" /> < m…" at bounding box center [760, 420] width 595 height 659
click at [787, 482] on div "<! doctype html > < html lang = "ja" > < head > < meta charset = "utf-8" /> < m…" at bounding box center [760, 420] width 595 height 659
click at [823, 477] on div "<! doctype html > < html lang = "ja" > < head > < meta charset = "utf-8" /> < m…" at bounding box center [760, 420] width 595 height 659
click at [564, 512] on div "<! doctype html > < html lang = "ja" > < head > < meta charset = "utf-8" /> < m…" at bounding box center [760, 420] width 595 height 659
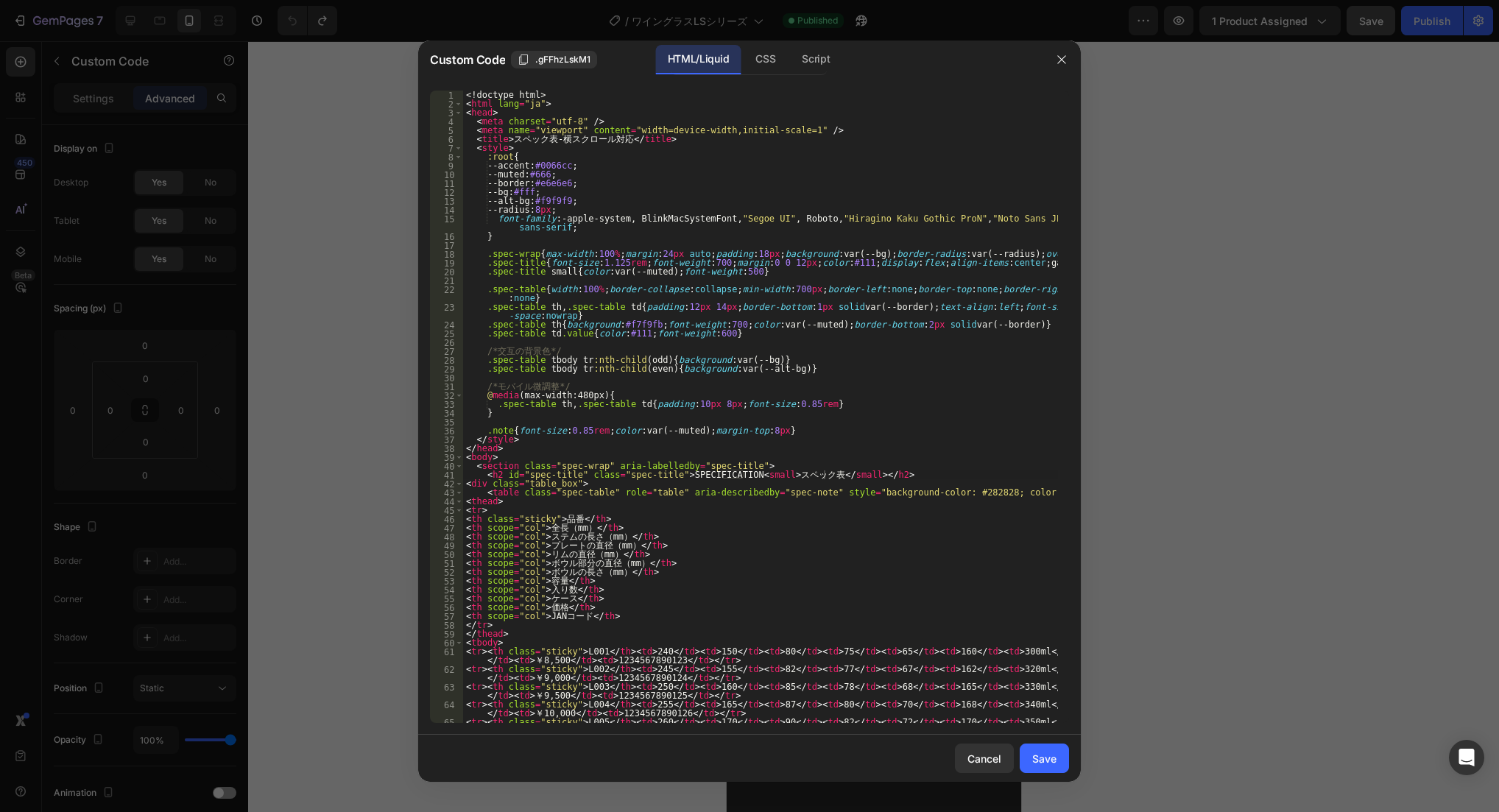
scroll to position [0, 0]
drag, startPoint x: 992, startPoint y: 491, endPoint x: 846, endPoint y: 497, distance: 146.1
click at [838, 497] on div "<! doctype html > < html lang = "ja" > < head > < meta charset = "utf-8" /> < m…" at bounding box center [760, 420] width 595 height 659
click at [863, 490] on div "<! doctype html > < html lang = "ja" > < head > < meta charset = "utf-8" /> < m…" at bounding box center [760, 407] width 595 height 633
drag, startPoint x: 813, startPoint y: 491, endPoint x: 928, endPoint y: 491, distance: 115.0
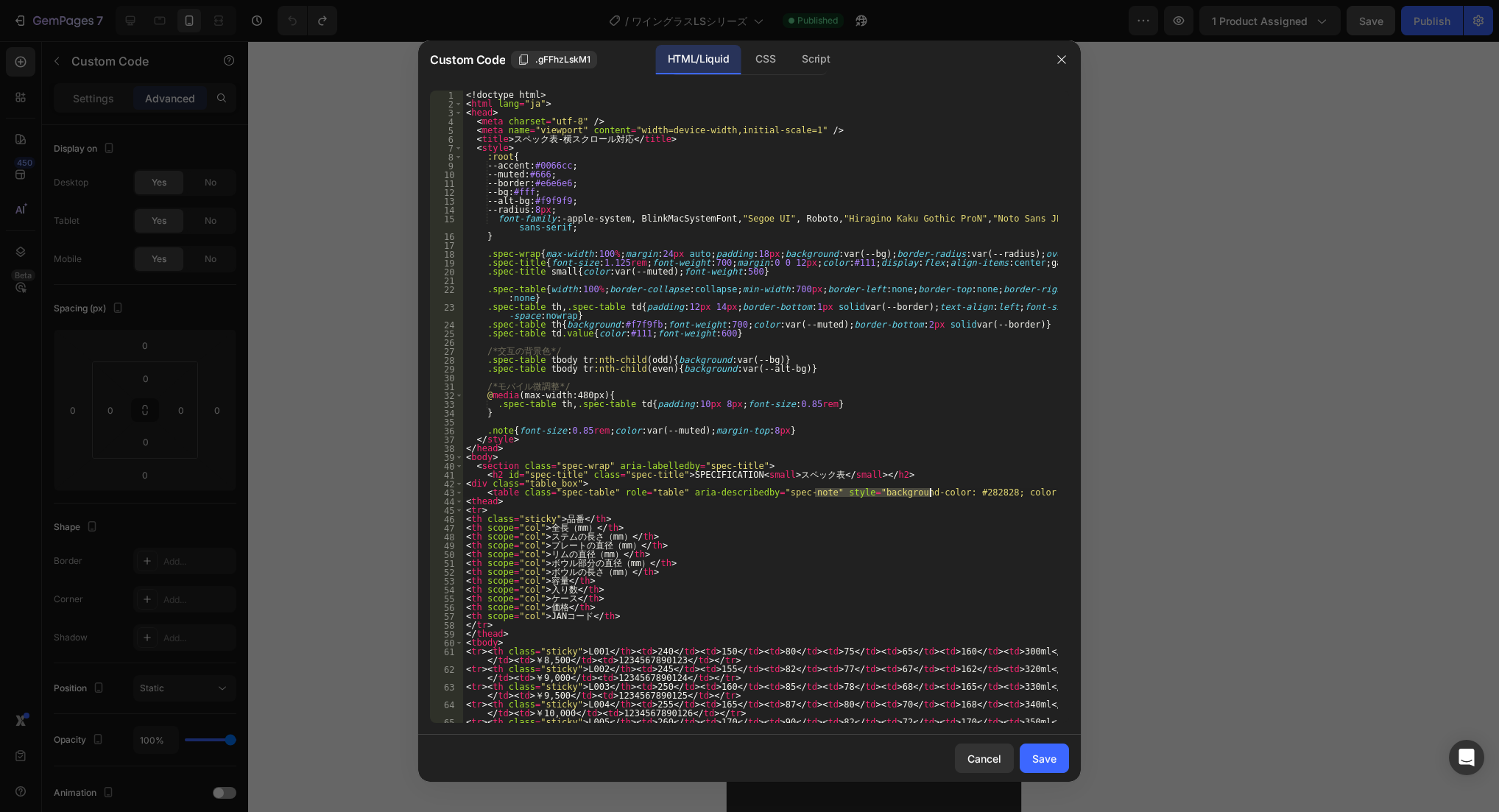
click at [928, 491] on div "<! doctype html > < html lang = "ja" > < head > < meta charset = "utf-8" /> < m…" at bounding box center [760, 420] width 595 height 659
paste textarea "color: #fff;"
type textarea "<table class="spec-table" role="table" aria-describedby="spec-note" style="back…"
click at [1051, 755] on div "Save" at bounding box center [1044, 758] width 25 height 16
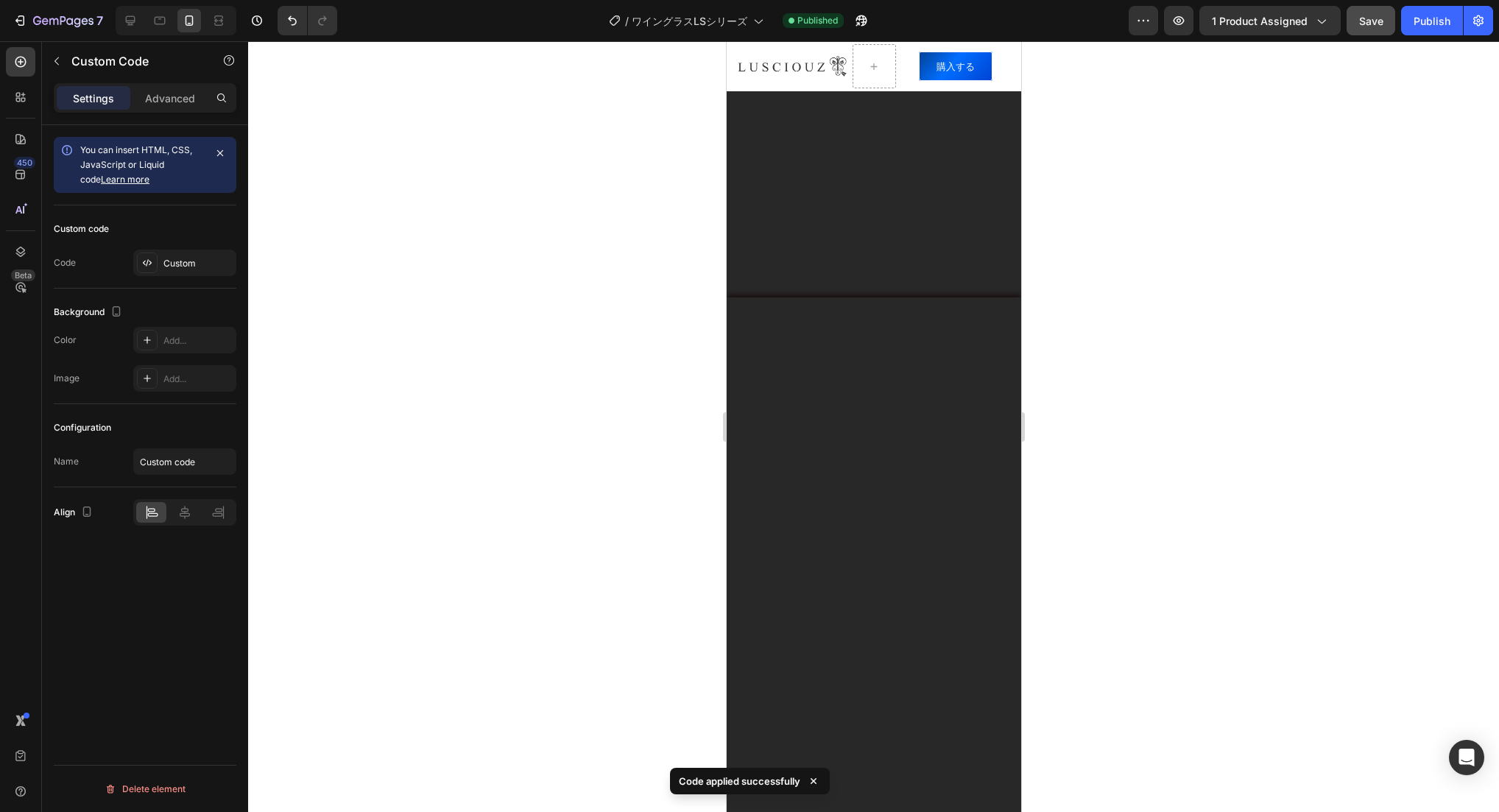
scroll to position [6183, 0]
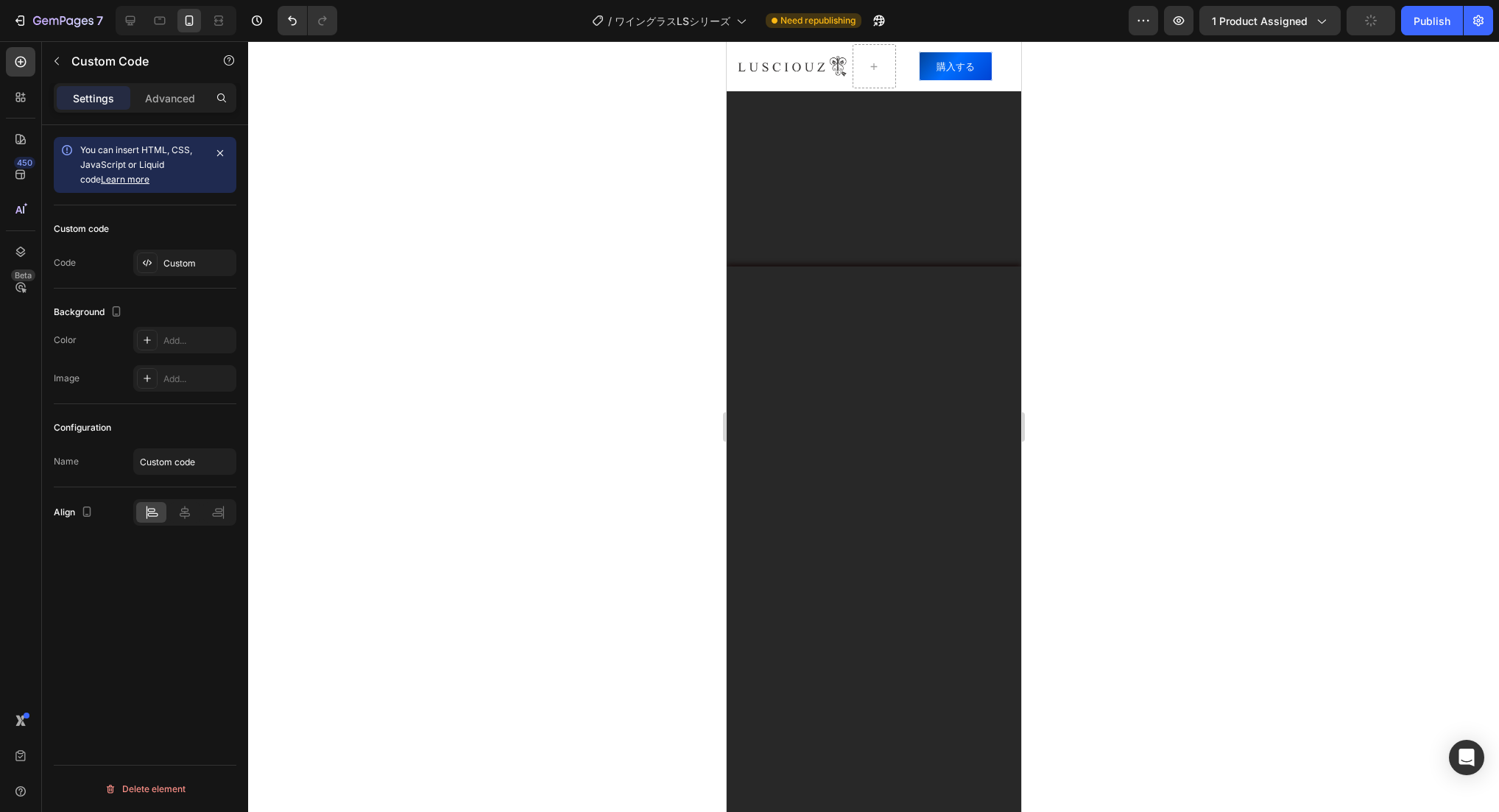
scroll to position [6109, 0]
click at [295, 23] on icon "Undo/Redo" at bounding box center [293, 20] width 9 height 10
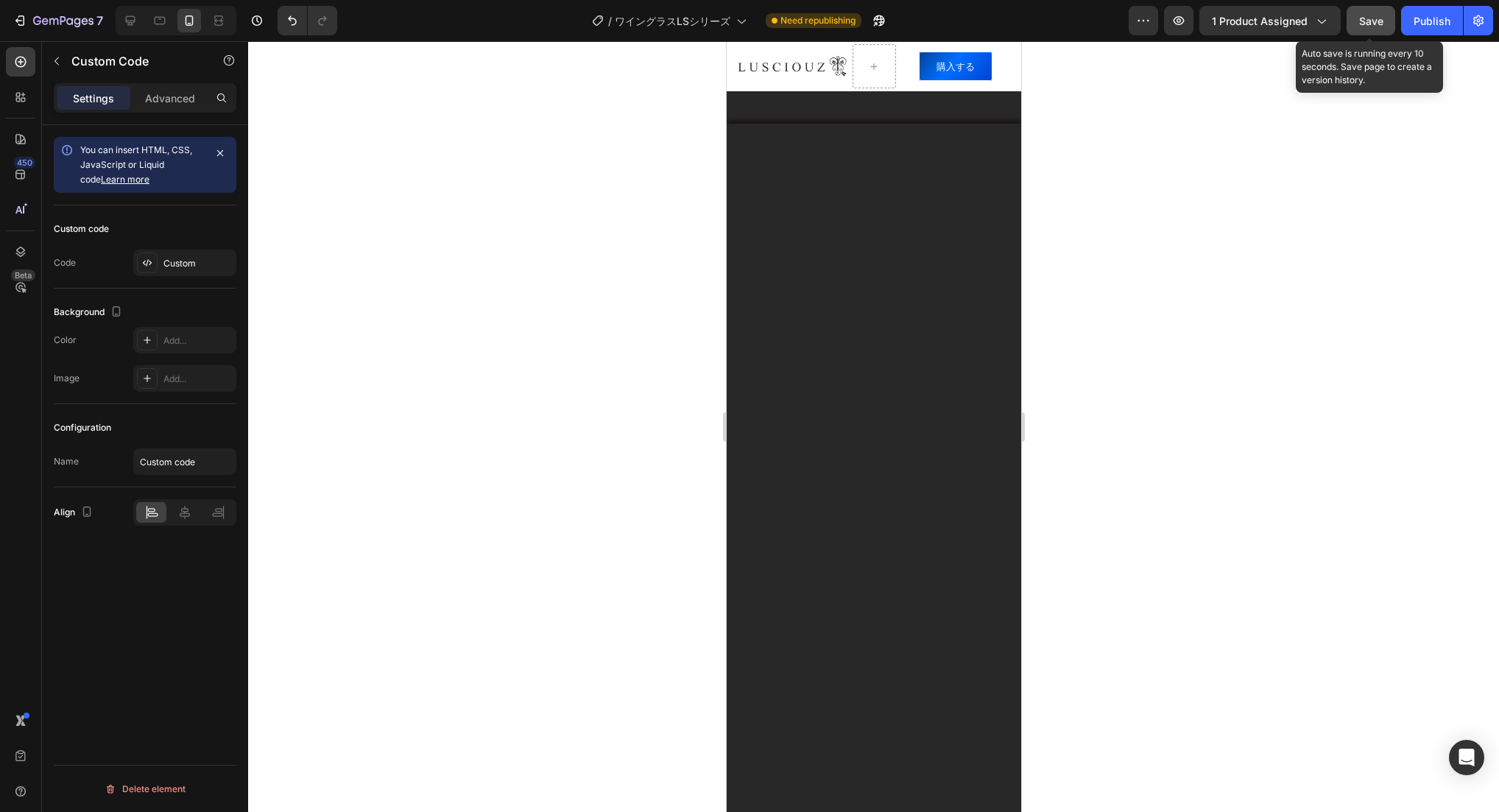
click at [1372, 18] on span "Save" at bounding box center [1372, 21] width 25 height 12
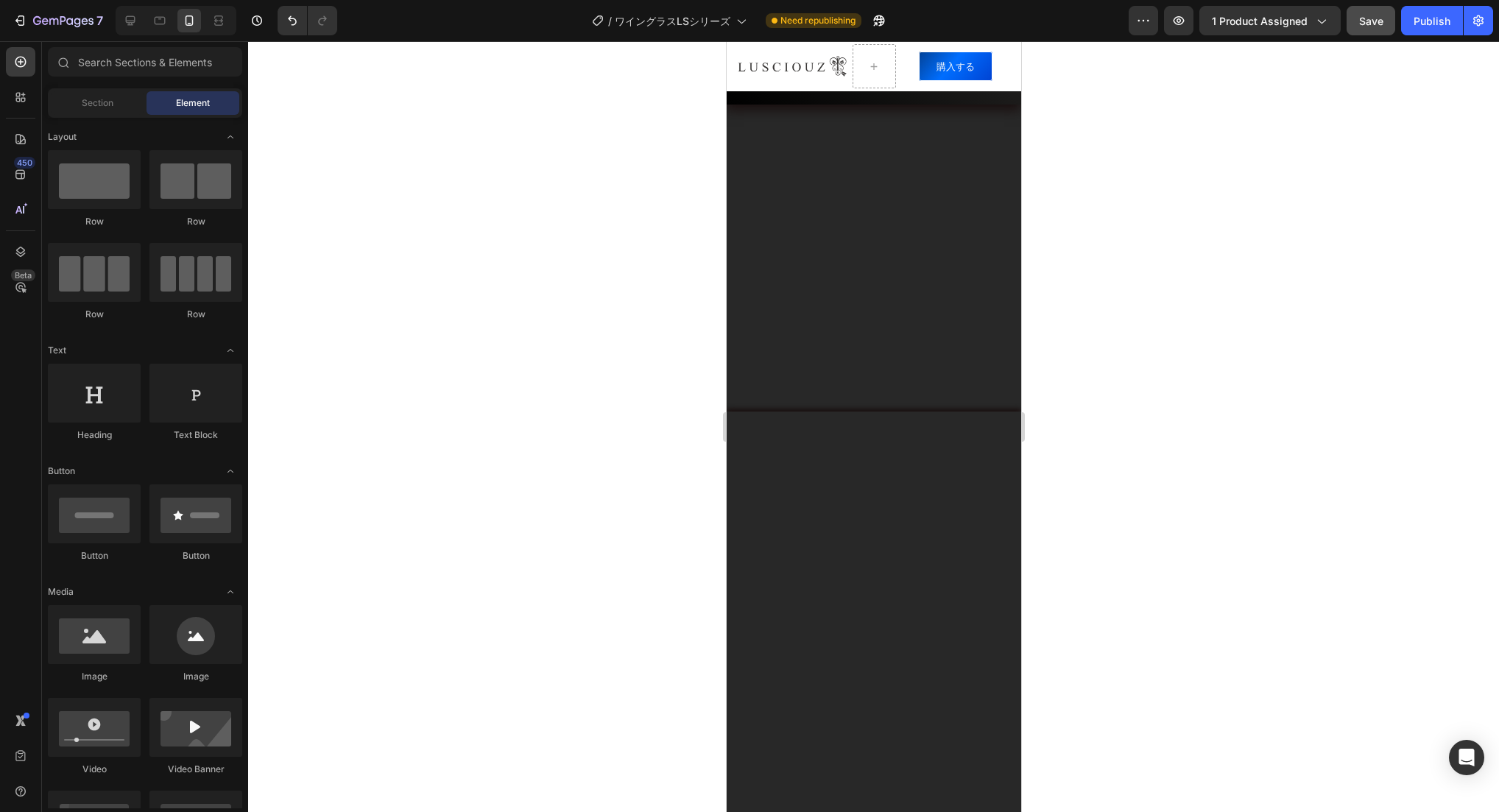
scroll to position [6425, 0]
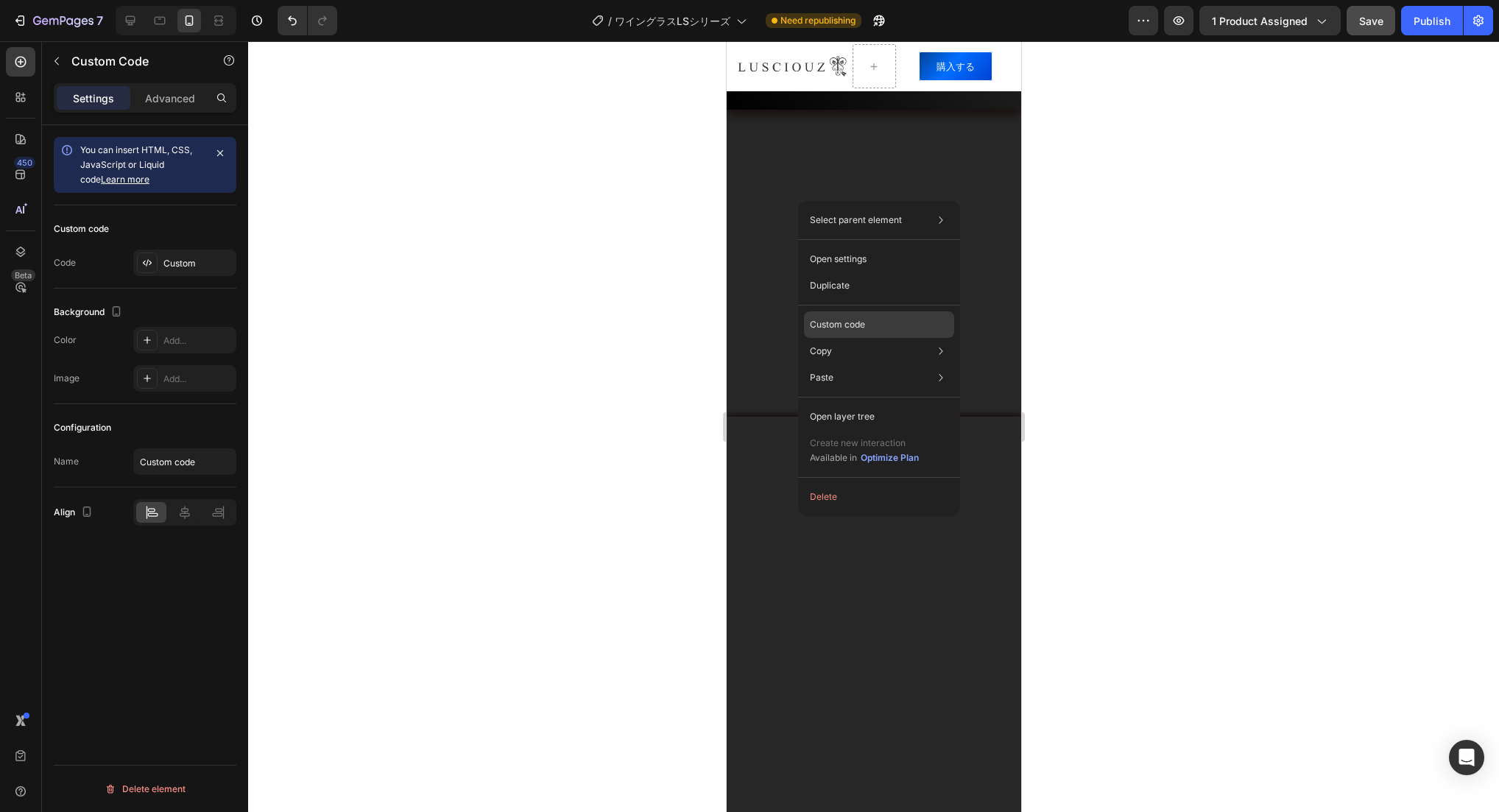
click at [884, 321] on div "Custom code" at bounding box center [879, 324] width 150 height 26
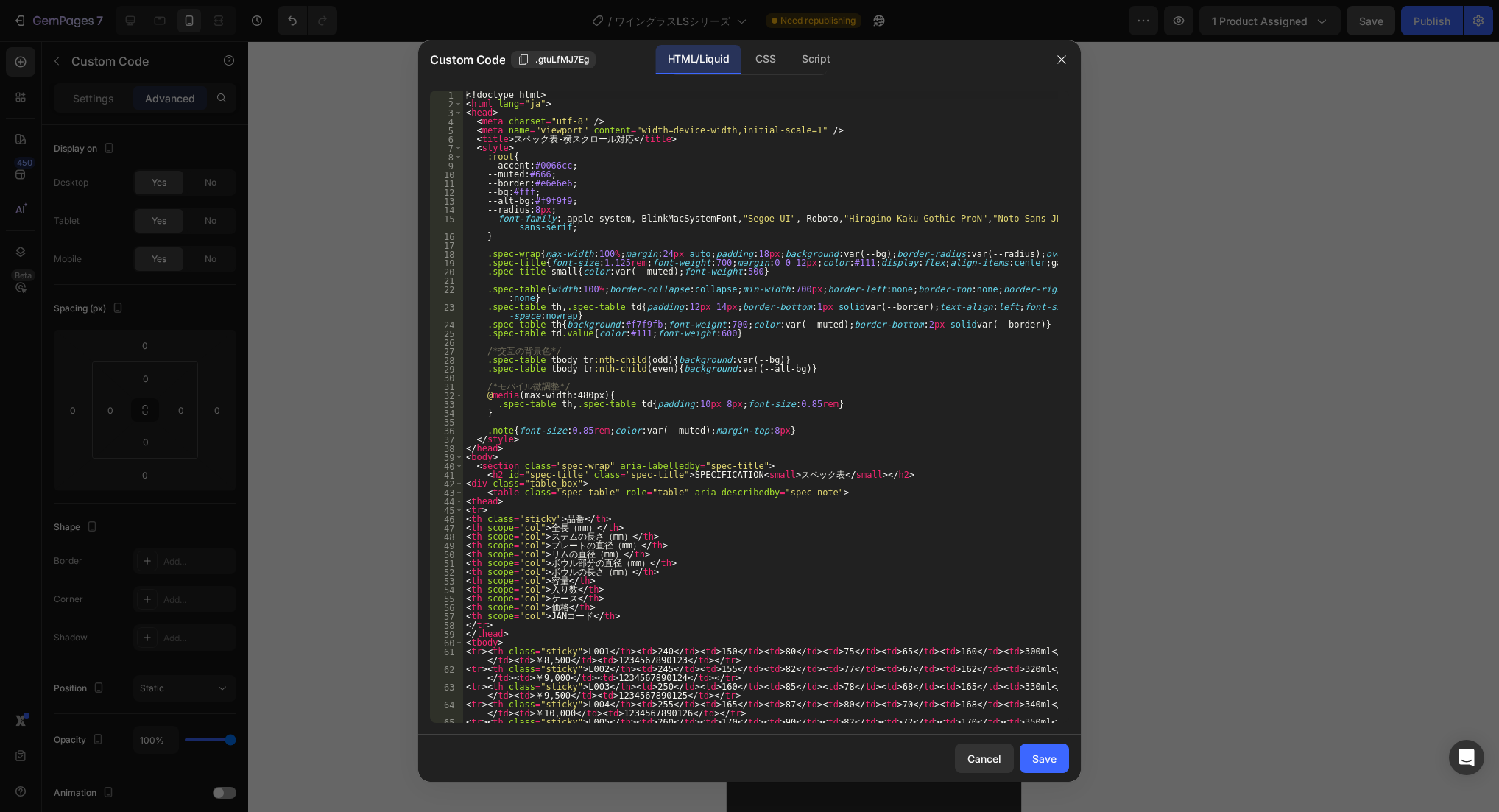
click at [695, 244] on div "<! doctype html > < html lang = "ja" > < head > < meta charset = "utf-8" /> < m…" at bounding box center [760, 420] width 595 height 659
type textarea "</html>"
